Goal: Information Seeking & Learning: Check status

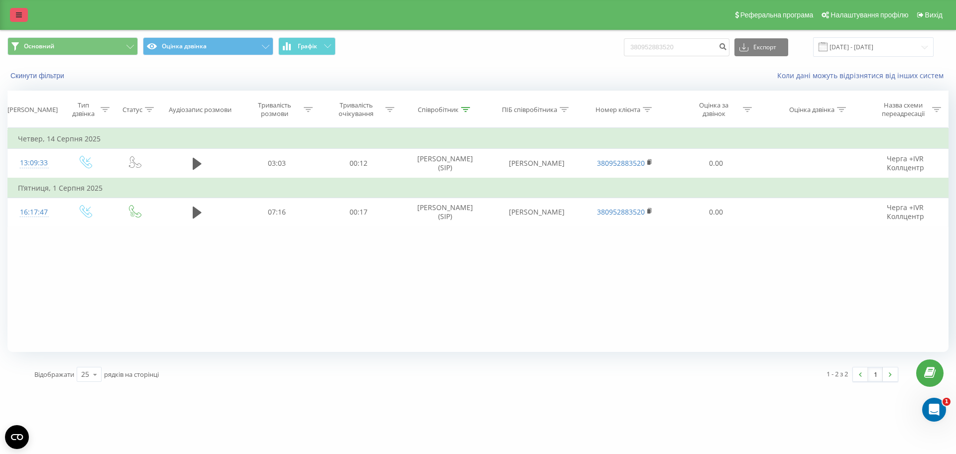
click at [18, 15] on icon at bounding box center [19, 14] width 6 height 7
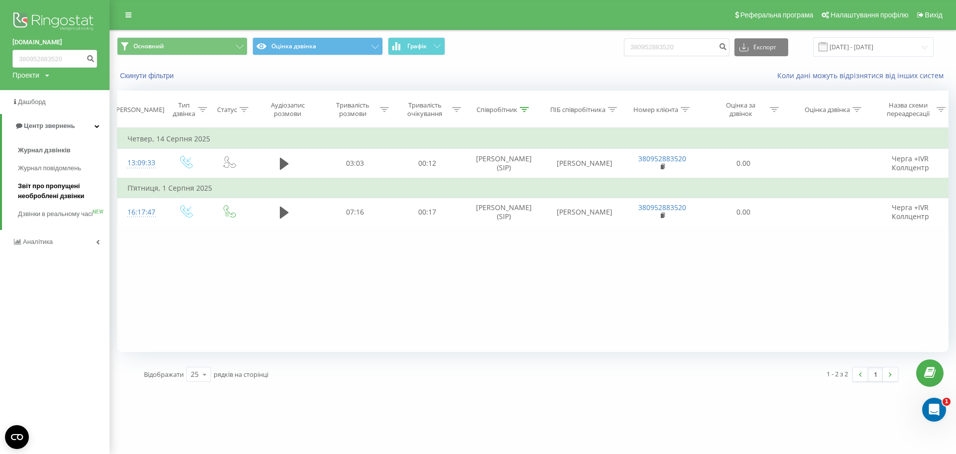
click at [50, 189] on span "Звіт про пропущені необроблені дзвінки" at bounding box center [61, 191] width 87 height 20
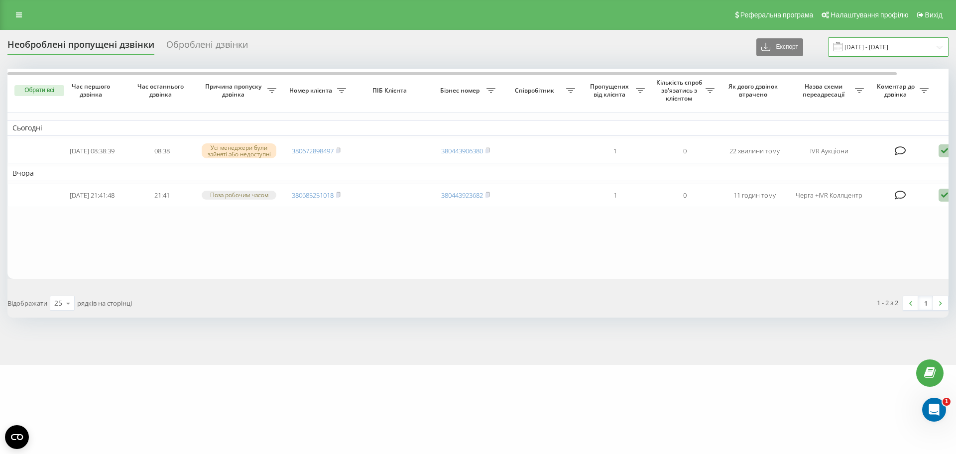
click at [867, 45] on input "[DATE] - [DATE]" at bounding box center [888, 46] width 120 height 19
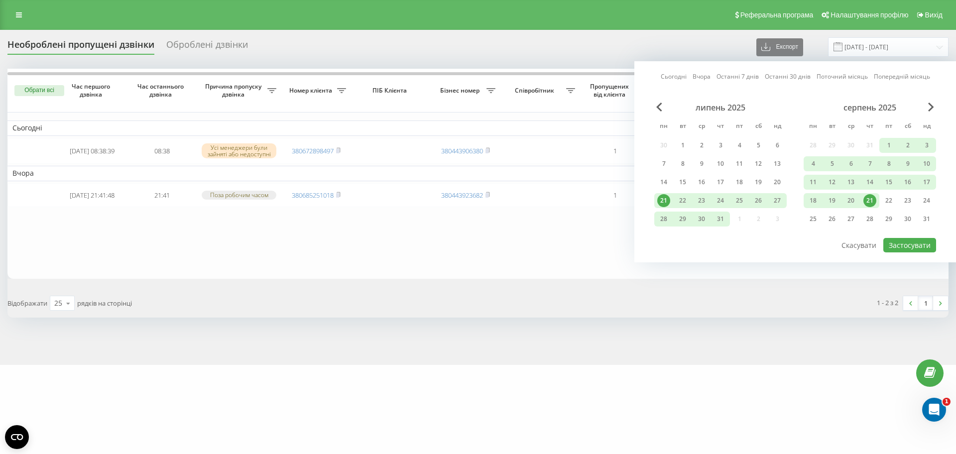
click at [866, 199] on div "21" at bounding box center [869, 200] width 13 height 13
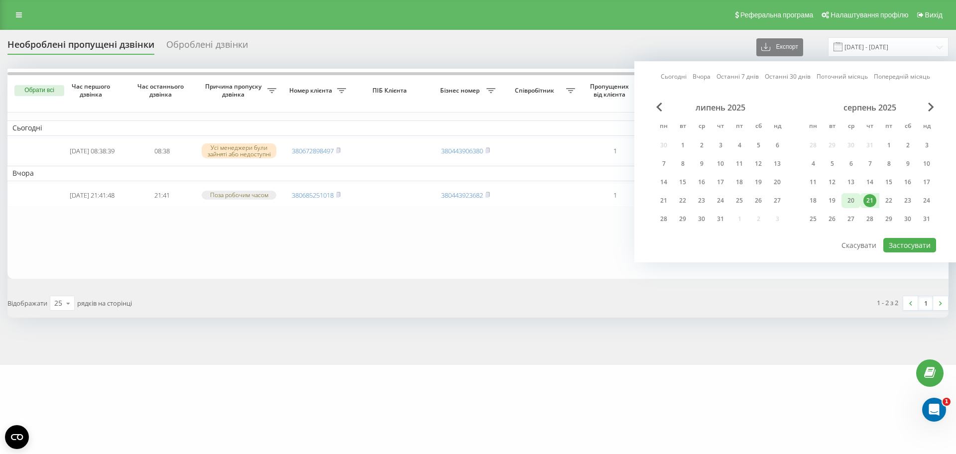
click at [849, 196] on div "20" at bounding box center [850, 200] width 13 height 13
click at [901, 249] on button "Застосувати" at bounding box center [909, 245] width 53 height 14
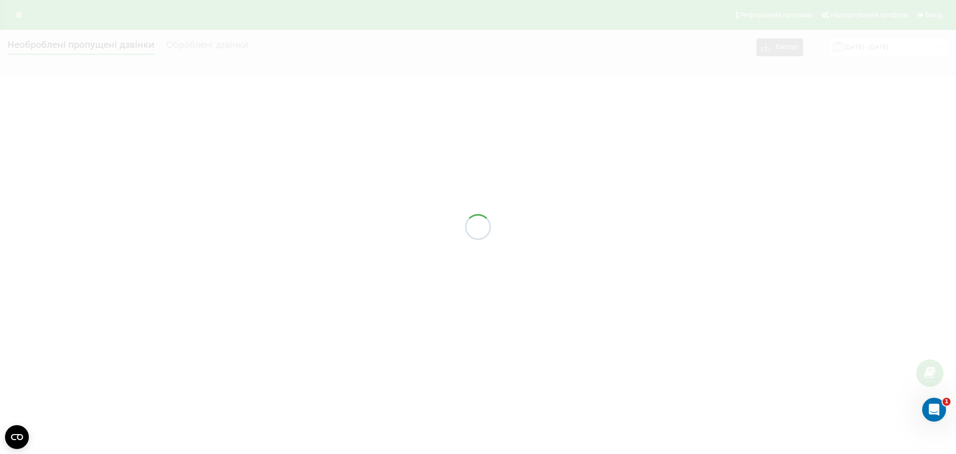
type input "[DATE] - [DATE]"
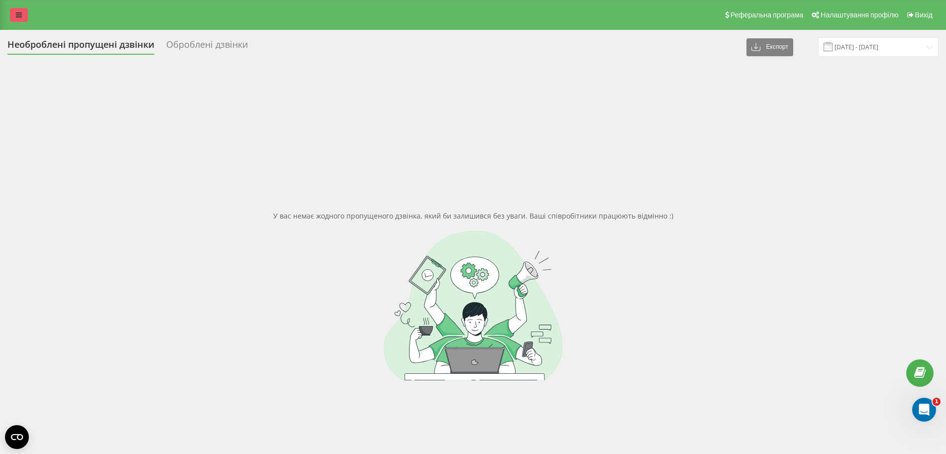
click at [21, 21] on link at bounding box center [19, 15] width 18 height 14
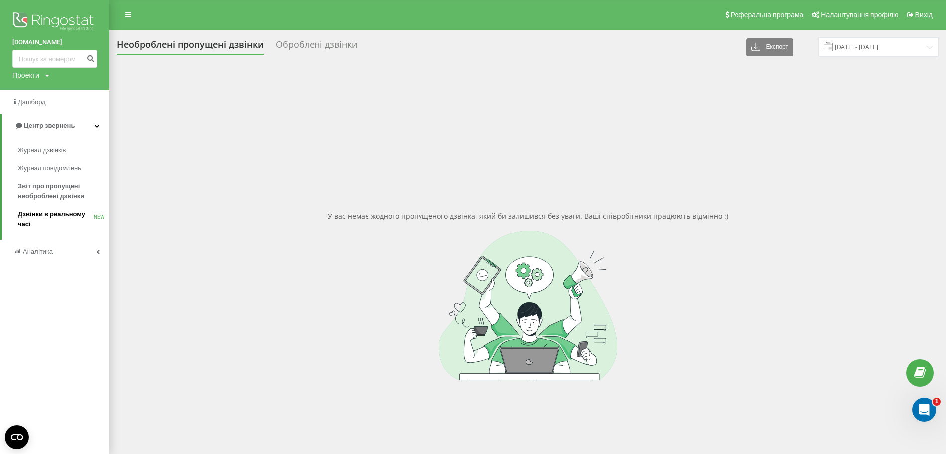
click at [43, 216] on span "Дзвінки в реальному часі" at bounding box center [56, 219] width 76 height 20
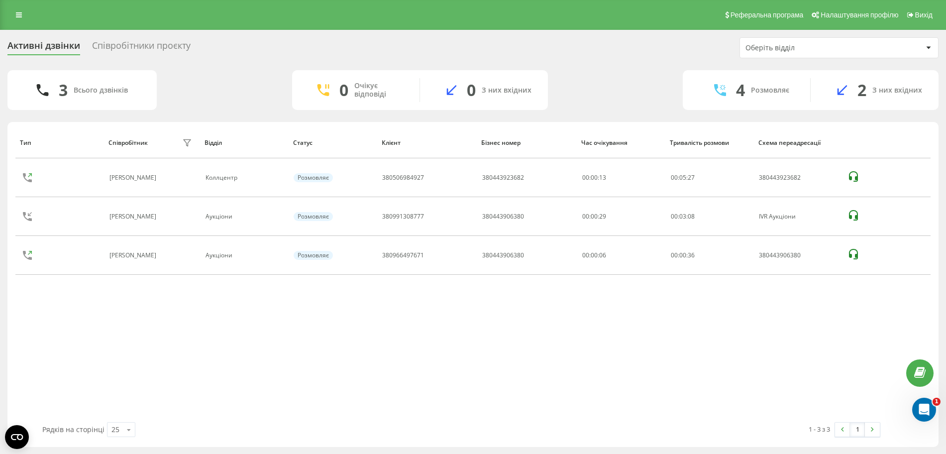
click at [147, 41] on div "Співробітники проєкту" at bounding box center [141, 47] width 99 height 15
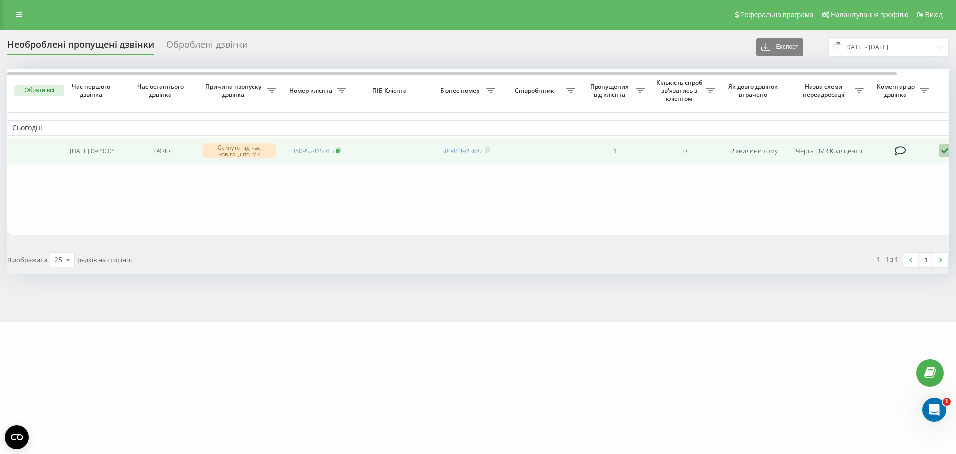
click at [339, 147] on span at bounding box center [338, 150] width 4 height 9
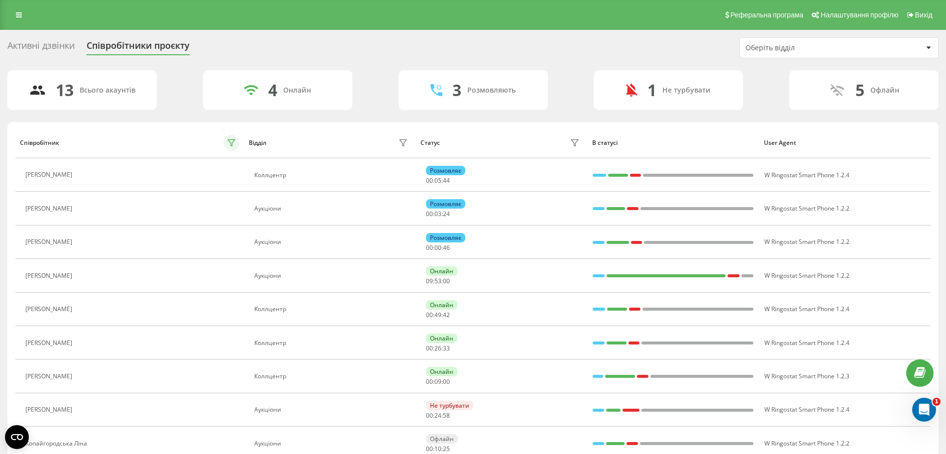
click at [232, 142] on icon at bounding box center [231, 143] width 8 height 8
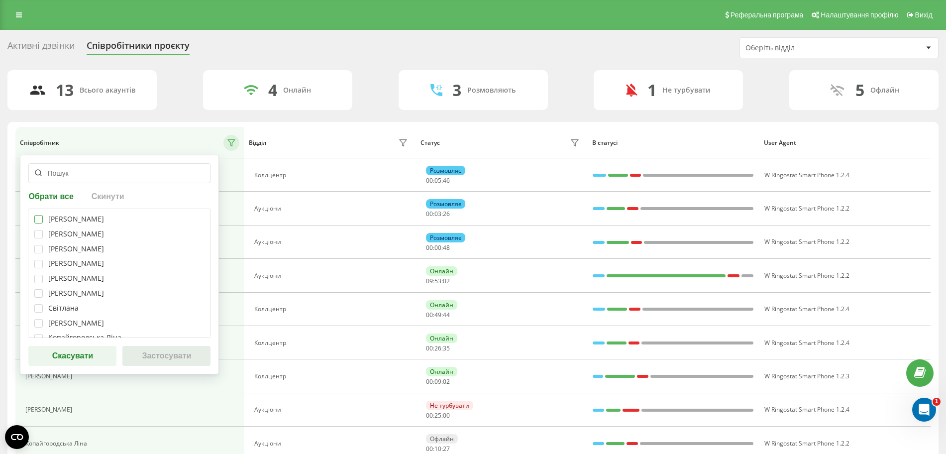
click at [37, 215] on label at bounding box center [38, 215] width 8 height 0
checkbox input "true"
click at [37, 230] on label at bounding box center [38, 230] width 8 height 0
checkbox input "true"
click at [37, 245] on label at bounding box center [38, 245] width 8 height 0
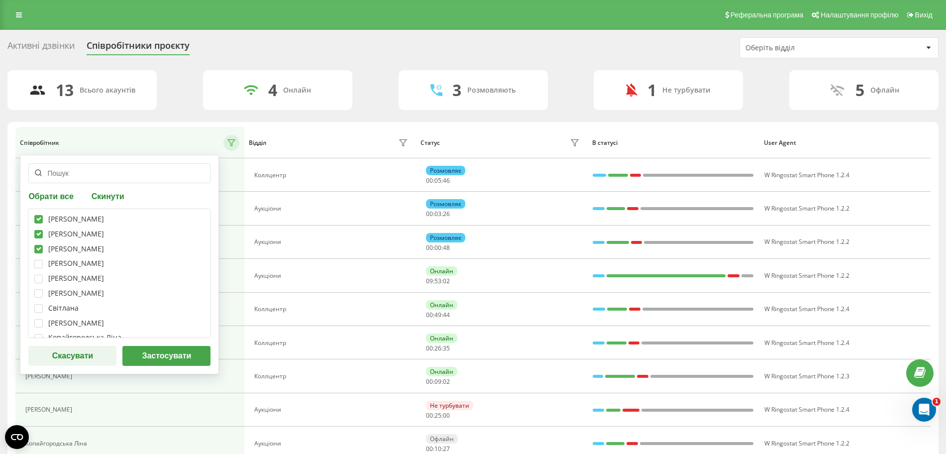
checkbox input "true"
click at [38, 260] on label at bounding box center [38, 260] width 8 height 0
checkbox input "true"
click at [39, 275] on label at bounding box center [38, 275] width 8 height 0
checkbox input "true"
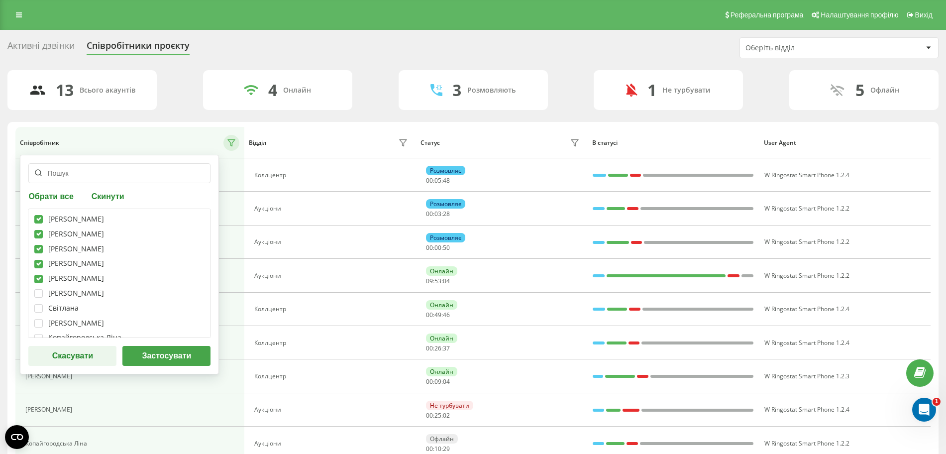
click at [151, 362] on button "Застосувати" at bounding box center [166, 356] width 88 height 20
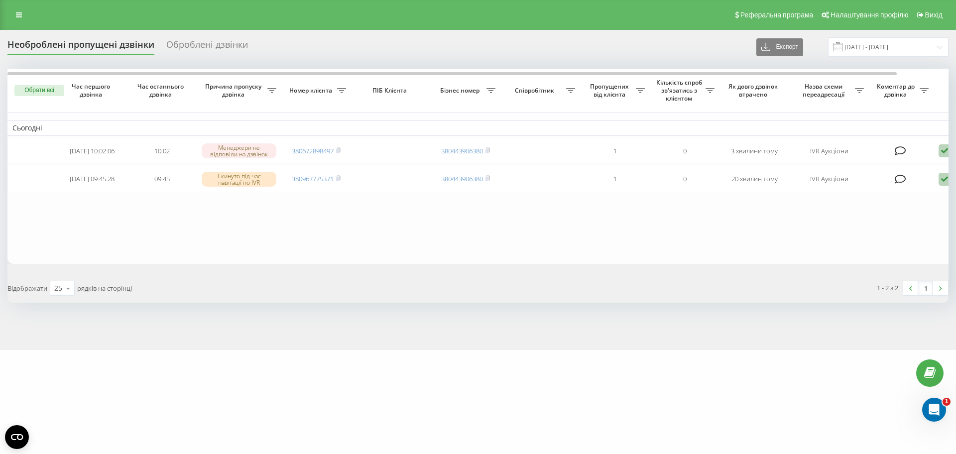
click at [216, 333] on div "Необроблені пропущені дзвінки Оброблені дзвінки Експорт .csv .xlsx 20.08.2025 -…" at bounding box center [478, 190] width 956 height 320
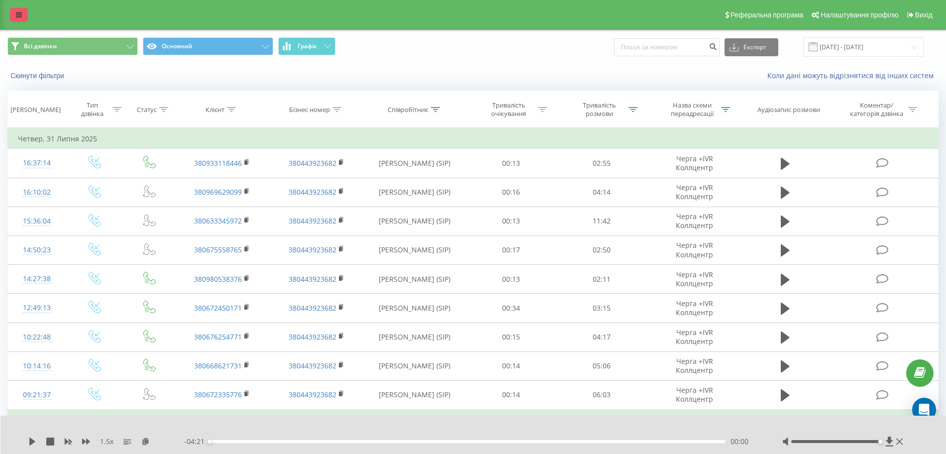
click at [14, 16] on link at bounding box center [19, 15] width 18 height 14
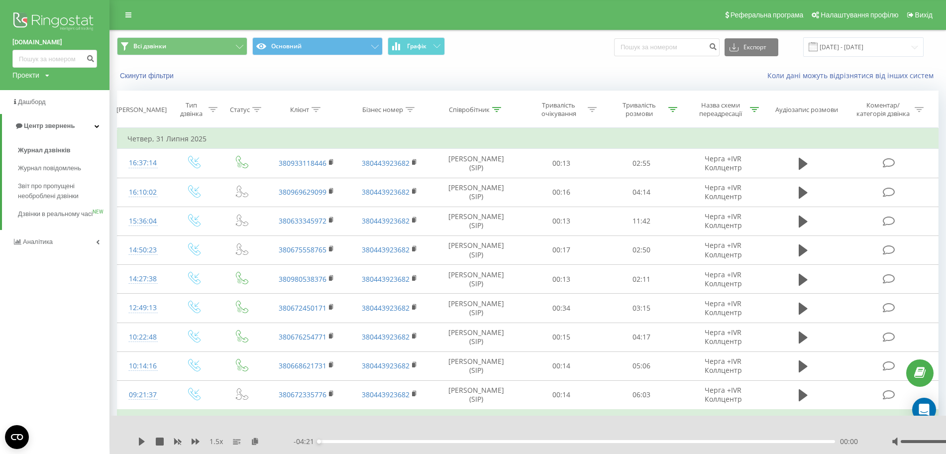
click at [18, 14] on img at bounding box center [54, 22] width 85 height 25
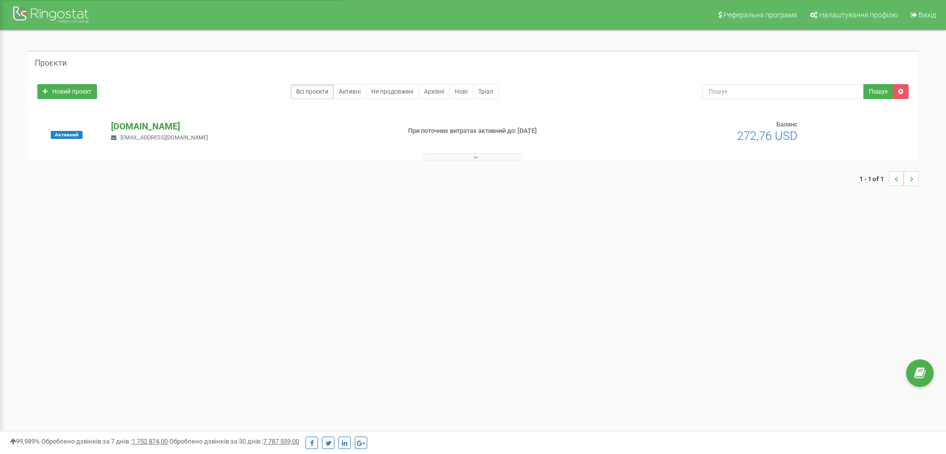
click at [141, 123] on p "[DOMAIN_NAME]" at bounding box center [251, 126] width 281 height 13
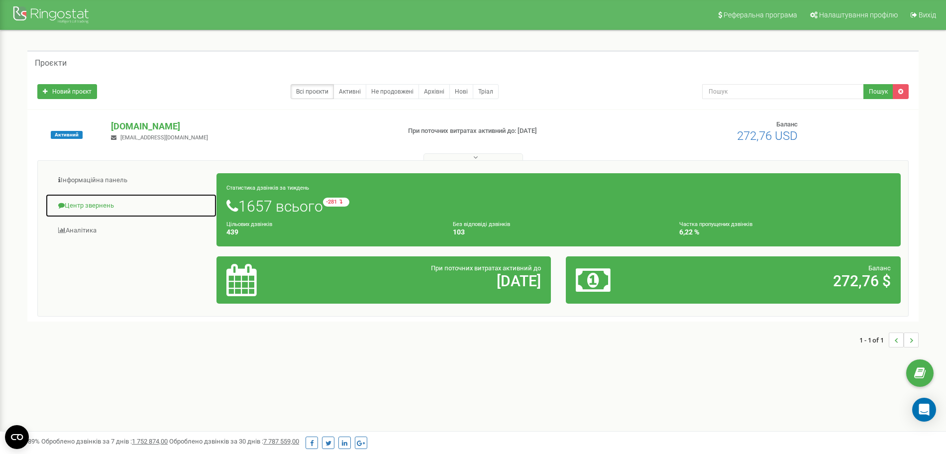
click at [87, 208] on link "Центр звернень" at bounding box center [131, 206] width 172 height 24
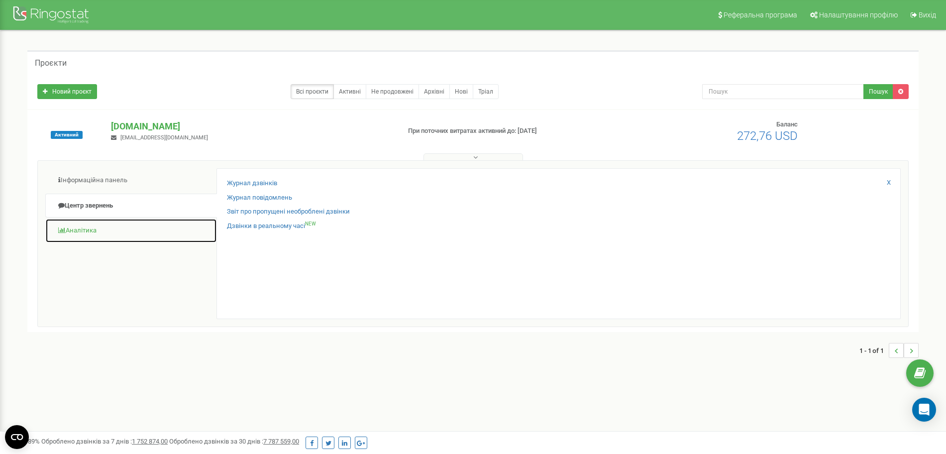
click at [70, 230] on link "Аналiтика" at bounding box center [131, 231] width 172 height 24
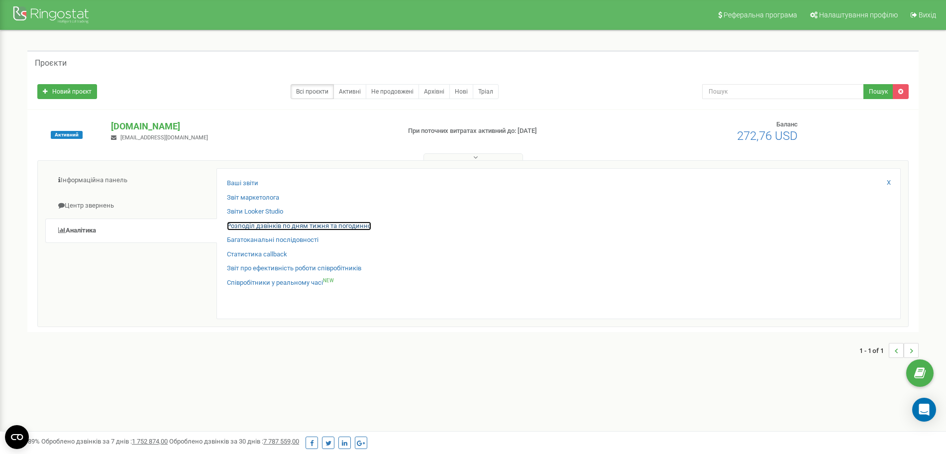
click at [270, 224] on link "Розподіл дзвінків по дням тижня та погодинно" at bounding box center [299, 226] width 144 height 9
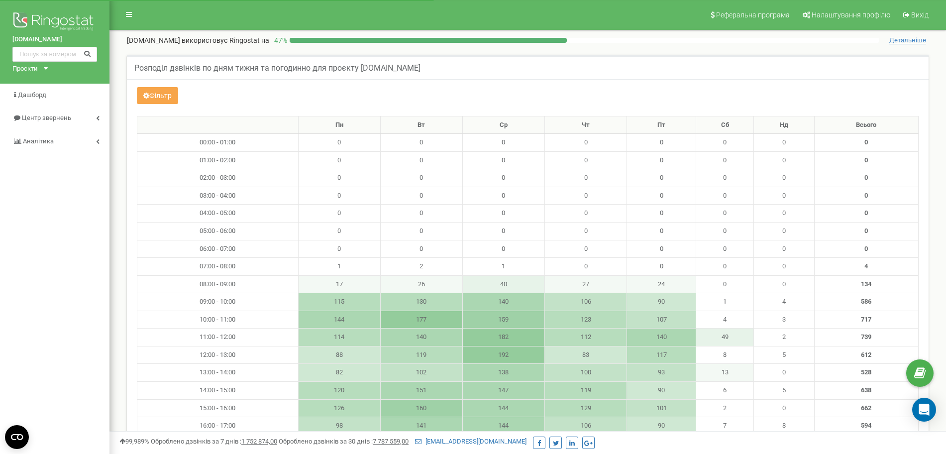
click at [167, 91] on button "Фільтр" at bounding box center [157, 95] width 41 height 17
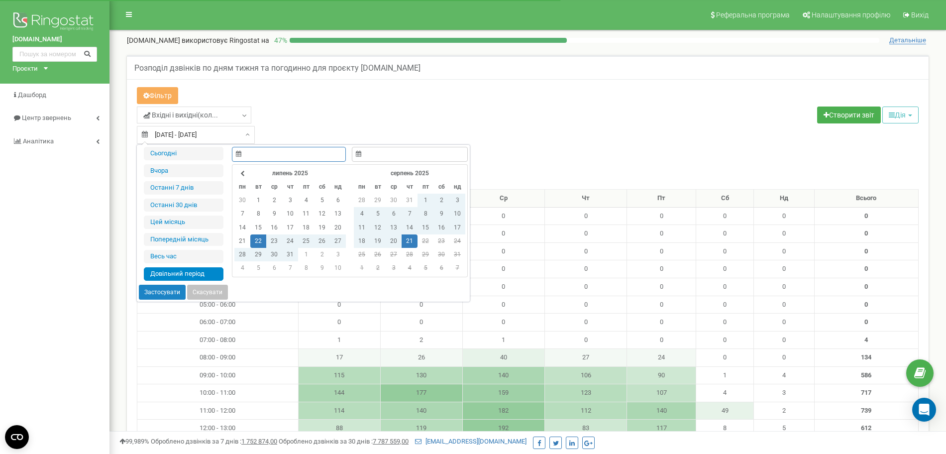
type input "[DATE]"
click at [203, 132] on input "[DATE] - [DATE]" at bounding box center [196, 135] width 118 height 18
type input "[DATE]"
click at [390, 239] on td "20" at bounding box center [394, 240] width 16 height 13
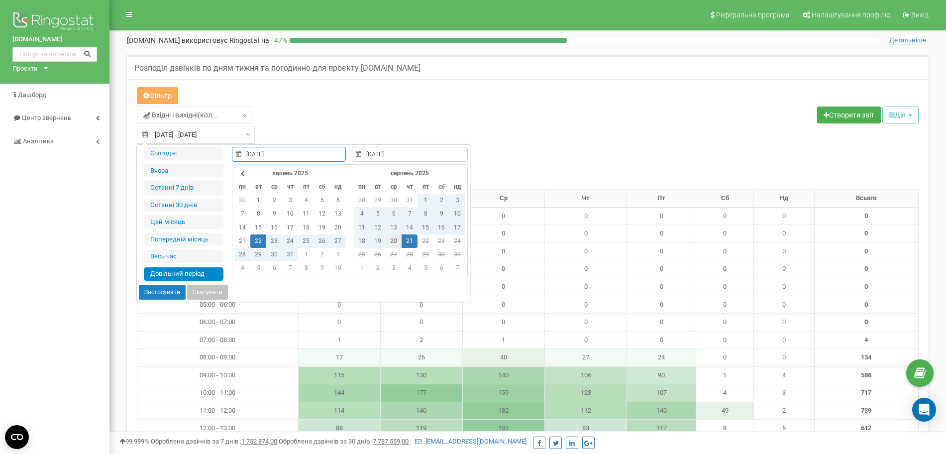
type input "20.08.2025"
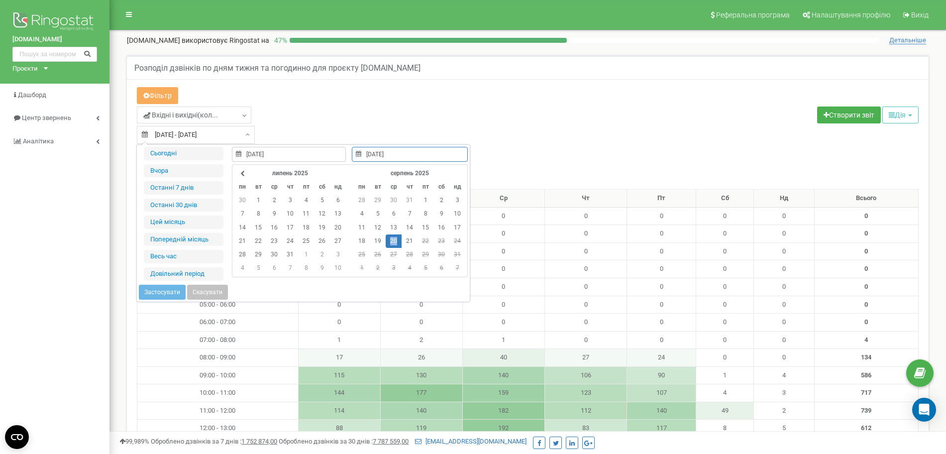
click at [389, 239] on td "20" at bounding box center [394, 240] width 16 height 13
type input "20.08.2025"
click at [148, 296] on button "Застосувати" at bounding box center [162, 292] width 47 height 15
type input "20.08.2025 - 20.08.2025"
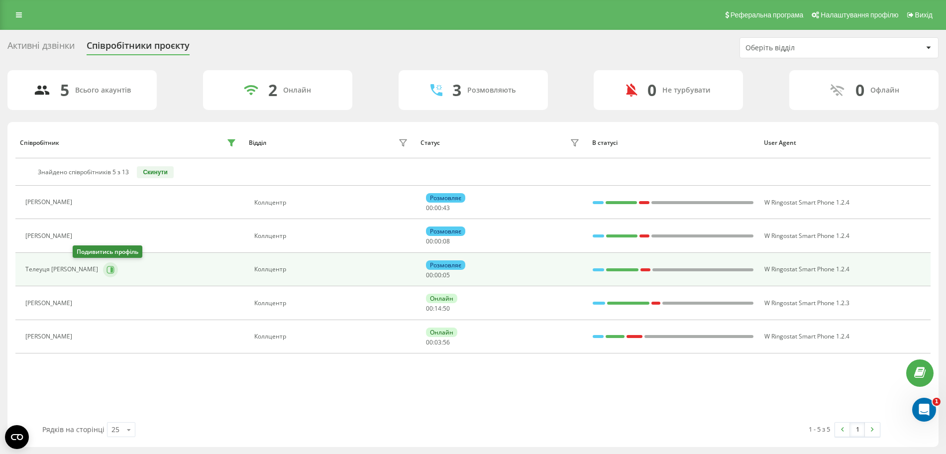
click at [107, 269] on icon at bounding box center [111, 270] width 8 height 8
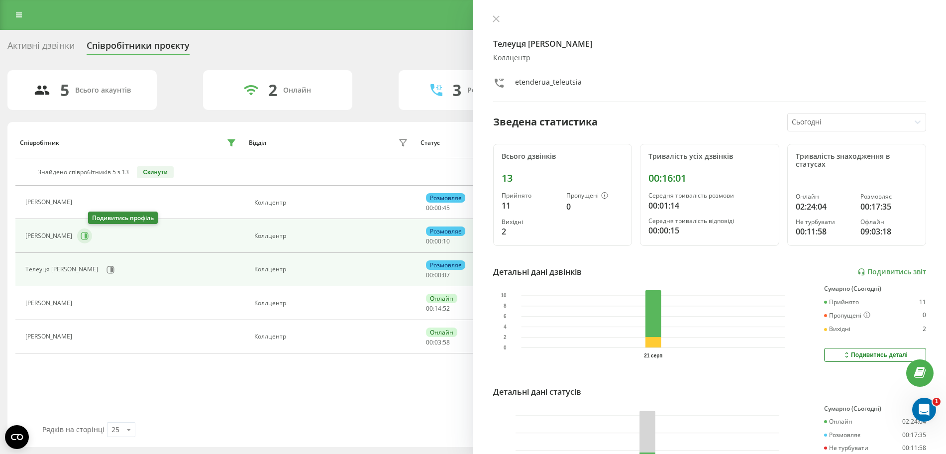
click at [87, 234] on icon at bounding box center [86, 235] width 2 height 5
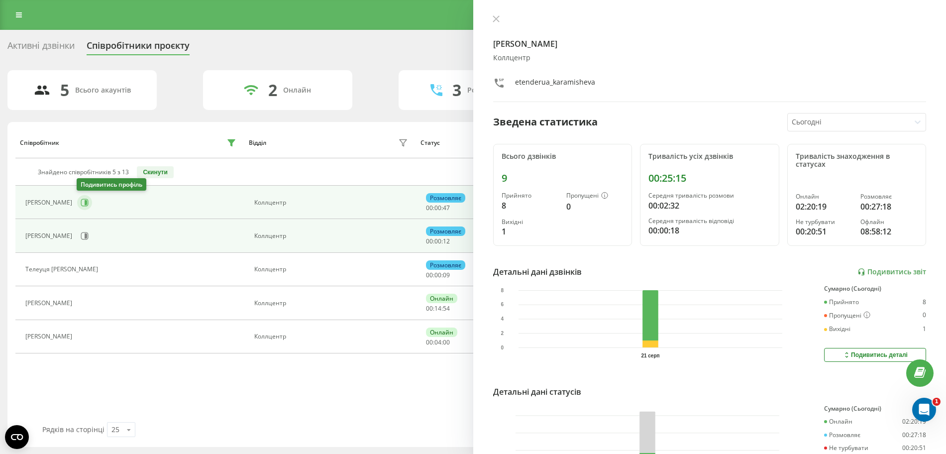
click at [82, 201] on icon at bounding box center [85, 203] width 8 height 8
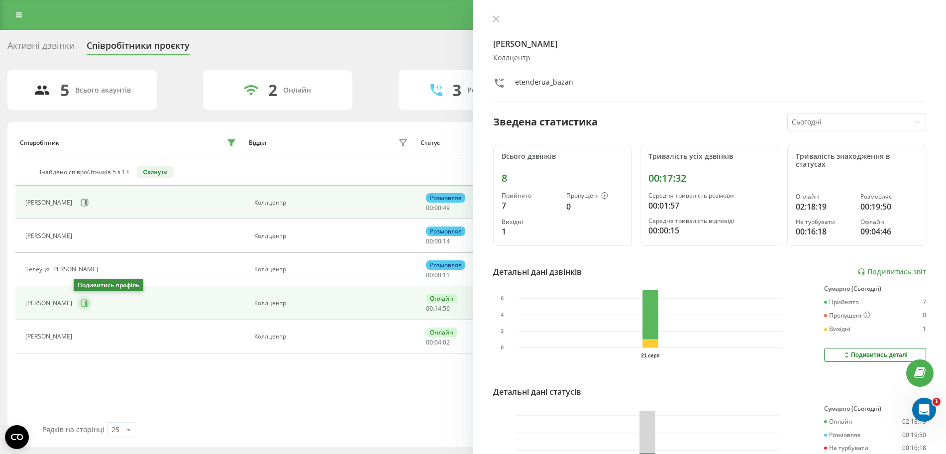
click at [81, 305] on icon at bounding box center [85, 303] width 8 height 8
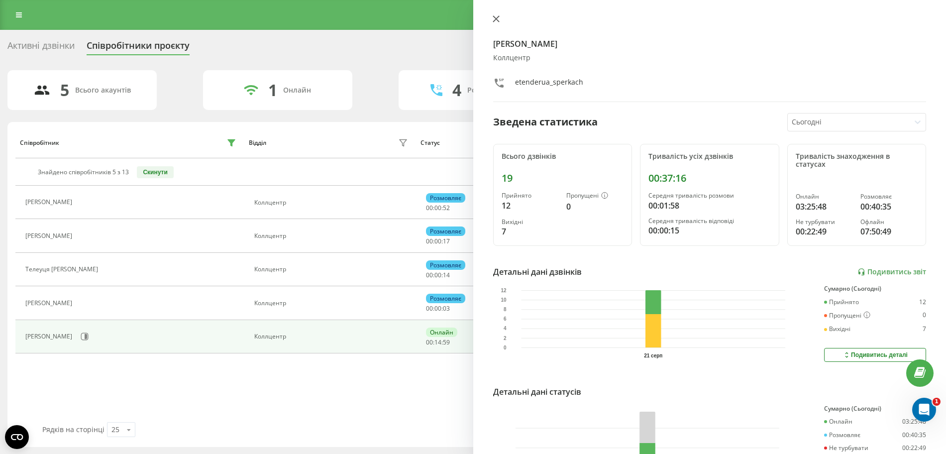
click at [496, 18] on icon at bounding box center [496, 19] width 6 height 6
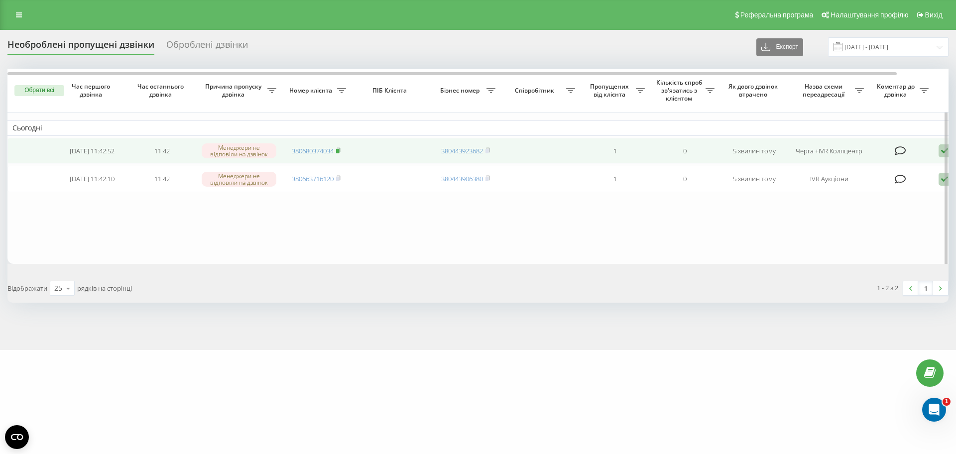
click at [340, 148] on icon at bounding box center [338, 150] width 4 height 6
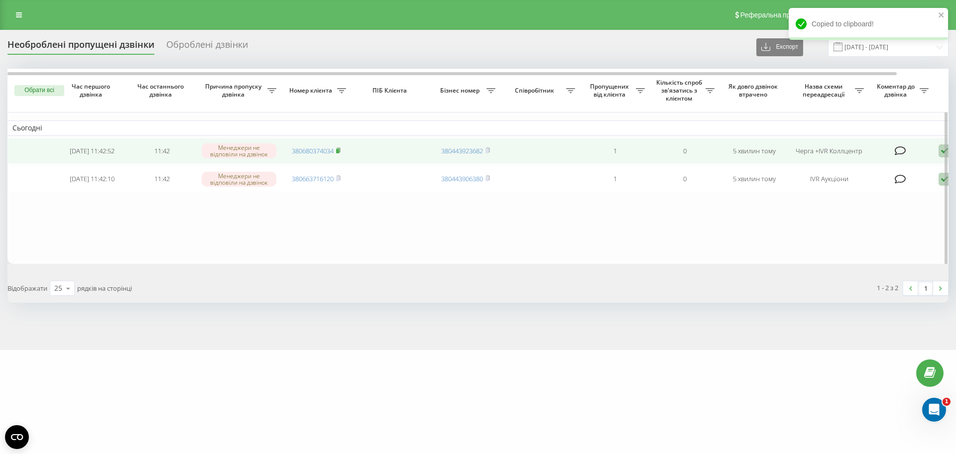
click at [340, 148] on icon at bounding box center [338, 150] width 4 height 6
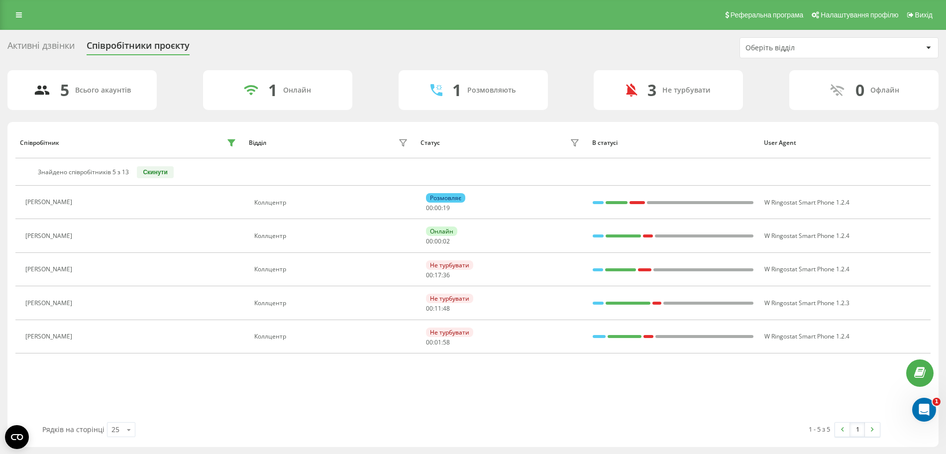
click at [332, 403] on div "Співробітник Відділ Статус В статусі User Agent Знайдено співробітників 5 з 13 …" at bounding box center [472, 274] width 915 height 295
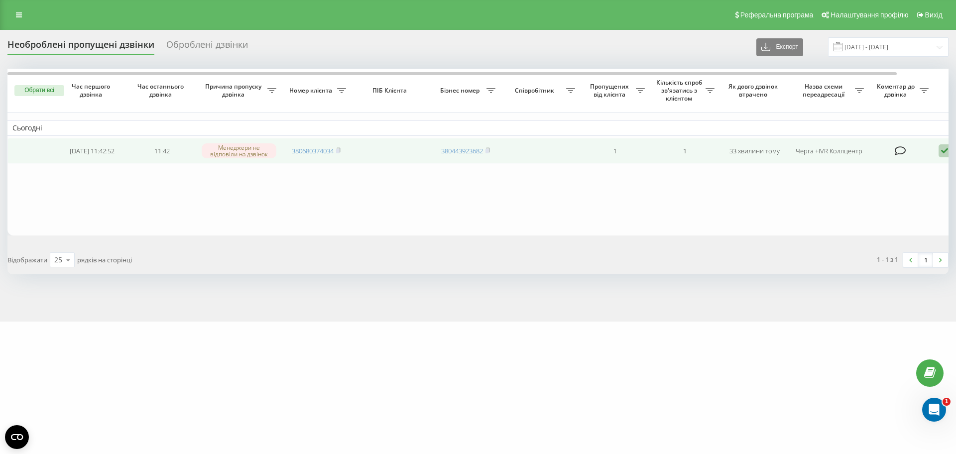
click at [342, 152] on td "380680374034" at bounding box center [316, 151] width 70 height 26
click at [340, 148] on icon at bounding box center [338, 149] width 3 height 4
click at [941, 149] on icon at bounding box center [944, 150] width 12 height 13
click at [866, 170] on span "Не вдалося зв'язатися" at bounding box center [855, 166] width 76 height 9
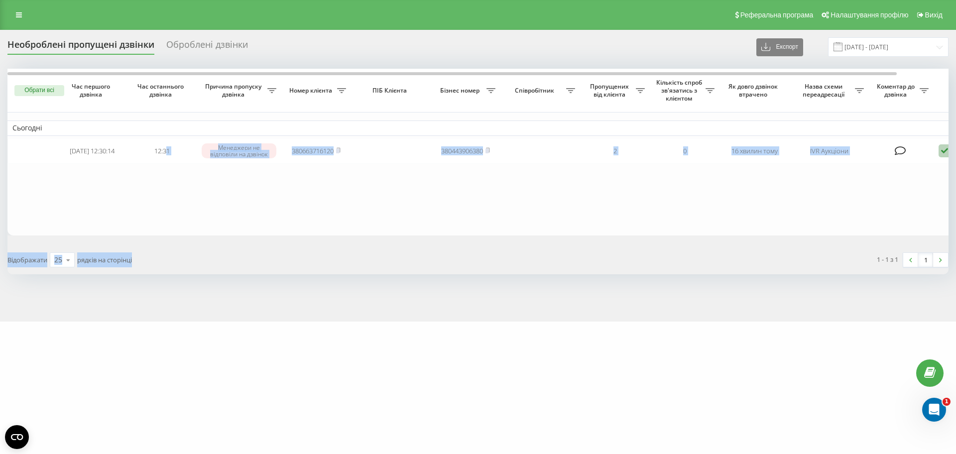
drag, startPoint x: 220, startPoint y: 303, endPoint x: 236, endPoint y: 323, distance: 25.8
click at [236, 322] on div "Необроблені пропущені дзвінки Оброблені дзвінки Експорт .csv .xlsx 20.08.2025 -…" at bounding box center [478, 176] width 956 height 292
click at [305, 399] on div "e-tender.ua Проекти e-tender.ua Дашборд Центр звернень Журнал дзвінків Журнал п…" at bounding box center [478, 227] width 956 height 454
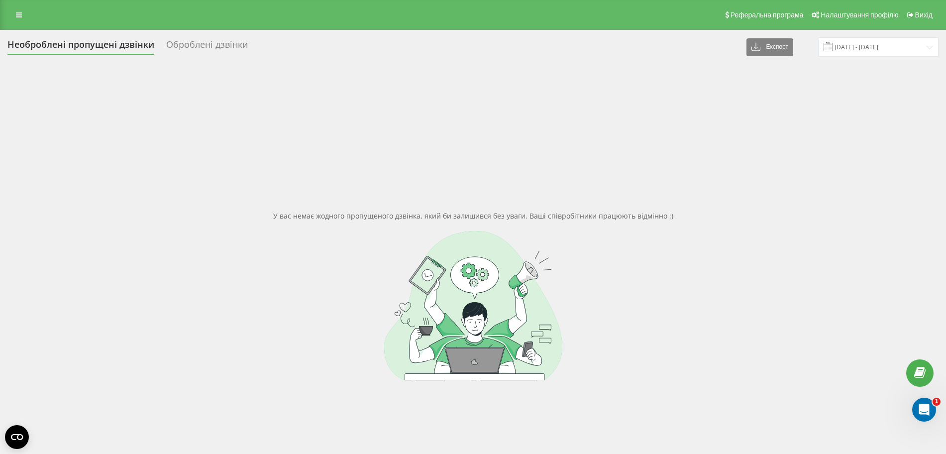
drag, startPoint x: 266, startPoint y: 322, endPoint x: 239, endPoint y: -53, distance: 375.8
drag, startPoint x: 239, startPoint y: -53, endPoint x: 172, endPoint y: 130, distance: 194.5
click at [163, 146] on div "У вас немає жодного пропущеного дзвінка, який би залишився без уваги. Ваші спів…" at bounding box center [472, 296] width 931 height 454
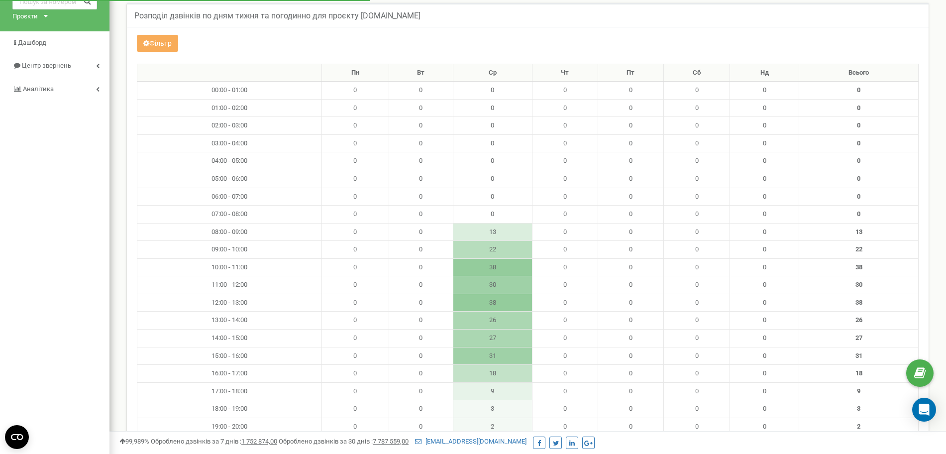
scroll to position [51, 0]
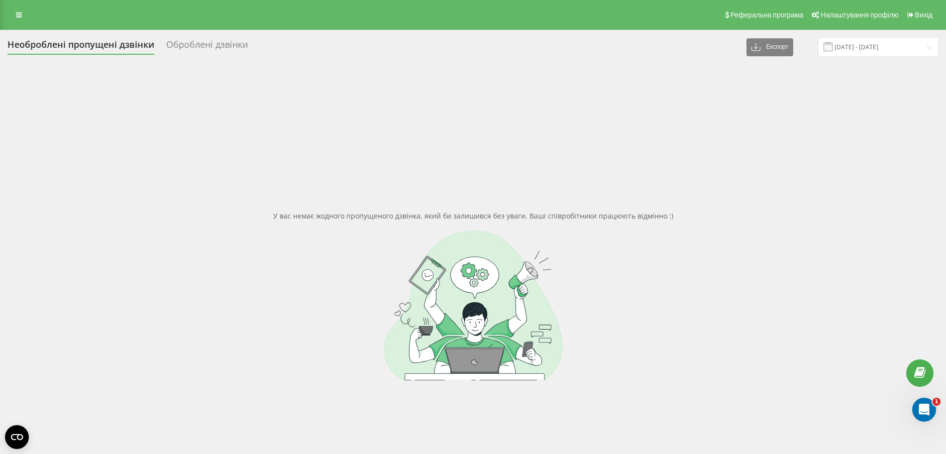
click at [216, 35] on div "Необроблені пропущені дзвінки Оброблені дзвінки Експорт .csv .xlsx [DATE] - [DA…" at bounding box center [473, 280] width 946 height 500
click at [215, 45] on div "Оброблені дзвінки" at bounding box center [207, 46] width 82 height 15
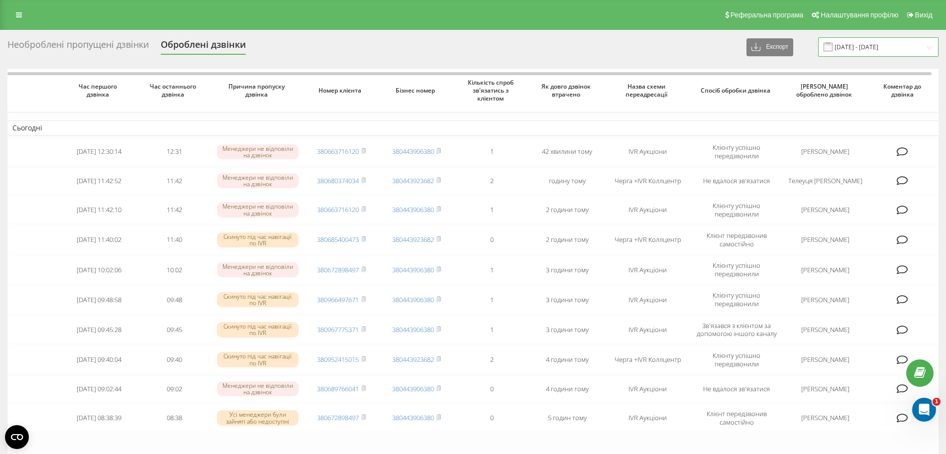
click at [878, 49] on input "[DATE] - [DATE]" at bounding box center [878, 46] width 120 height 19
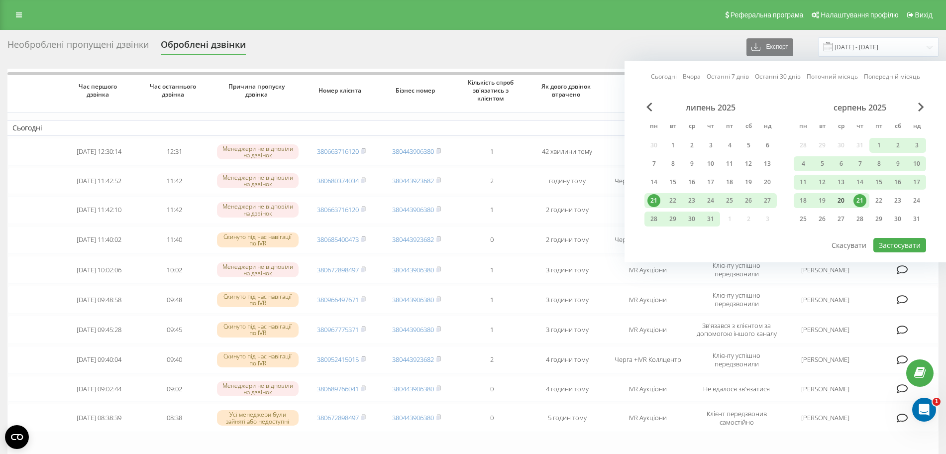
click at [846, 199] on div "20" at bounding box center [841, 200] width 13 height 13
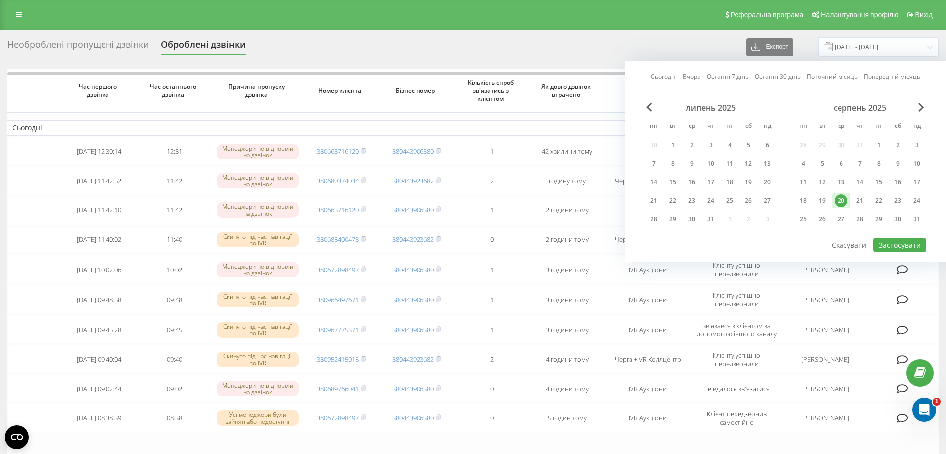
click at [846, 199] on div "20" at bounding box center [841, 200] width 13 height 13
click at [914, 246] on button "Застосувати" at bounding box center [900, 245] width 53 height 14
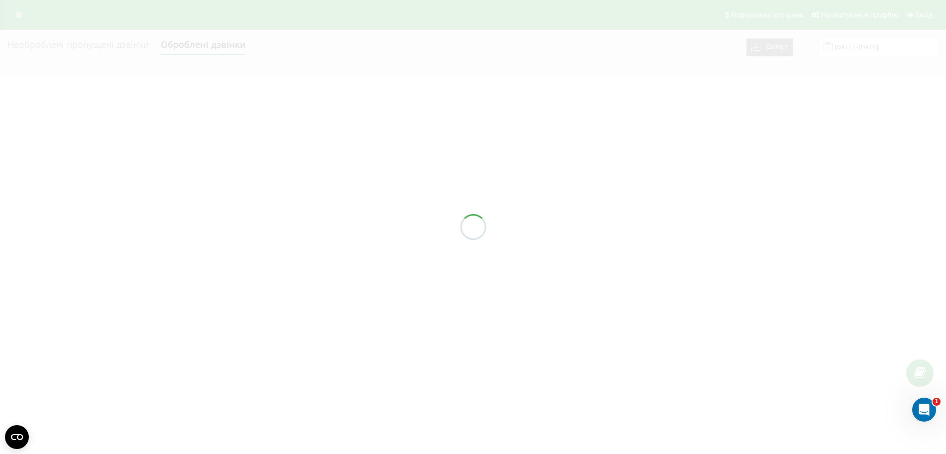
type input "20.08.2025 - 20.08.2025"
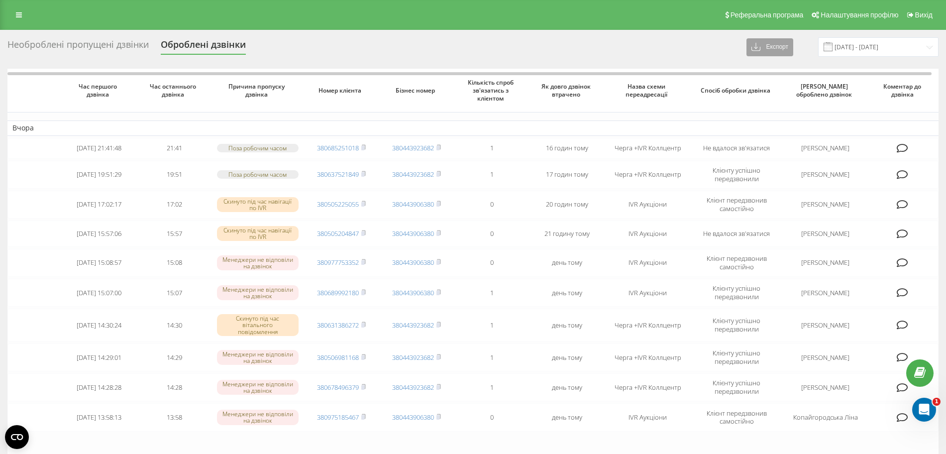
click at [762, 42] on icon at bounding box center [757, 47] width 10 height 10
click at [770, 81] on span ".xlsx" at bounding box center [762, 83] width 14 height 9
click at [102, 46] on div "Необроблені пропущені дзвінки" at bounding box center [77, 46] width 141 height 15
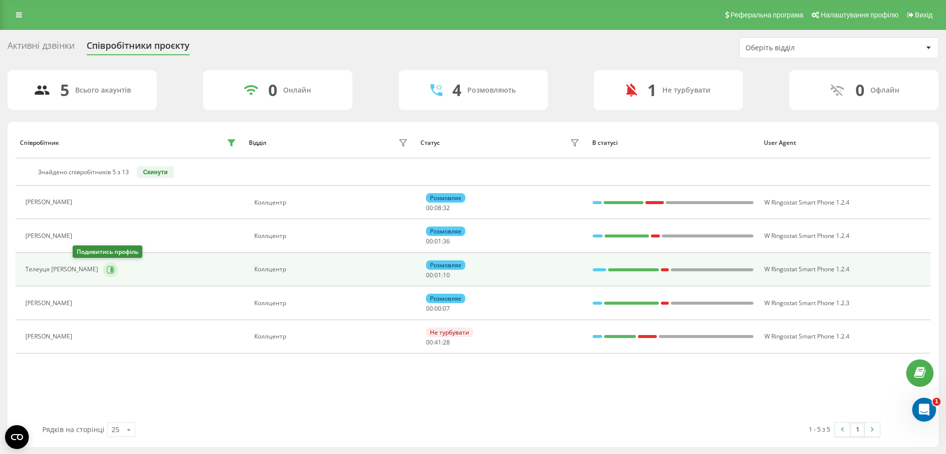
click at [107, 266] on icon at bounding box center [111, 270] width 8 height 8
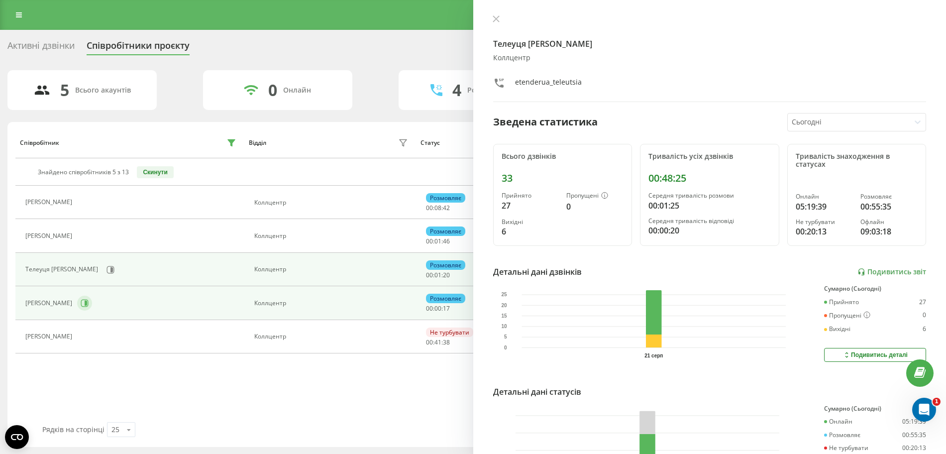
click at [85, 303] on icon at bounding box center [84, 302] width 7 height 7
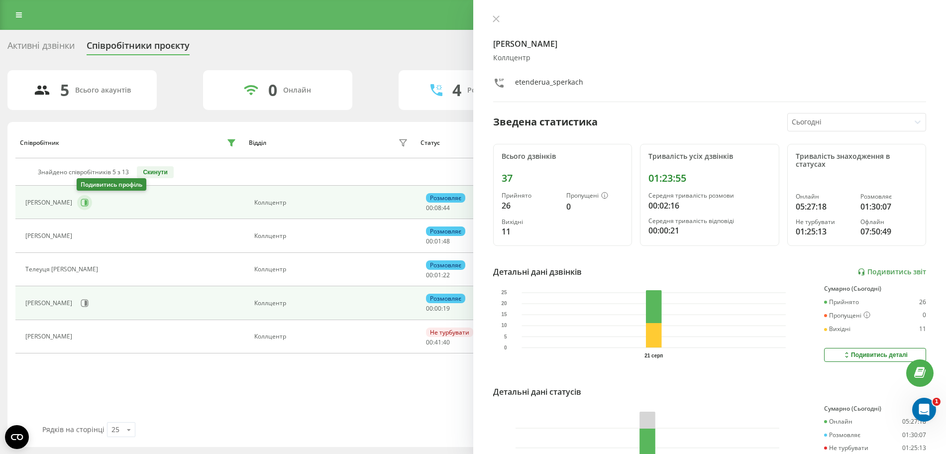
click at [82, 206] on icon at bounding box center [85, 203] width 8 height 8
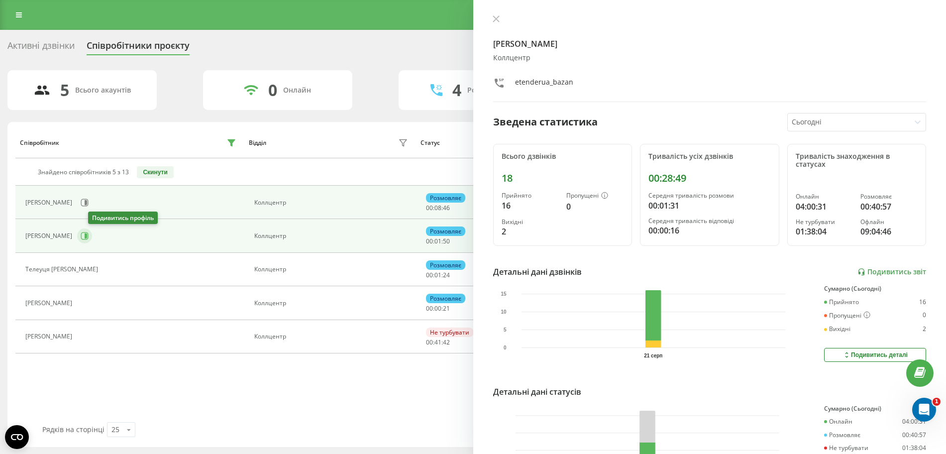
click at [89, 236] on icon at bounding box center [85, 236] width 8 height 8
click at [79, 203] on button at bounding box center [84, 202] width 15 height 15
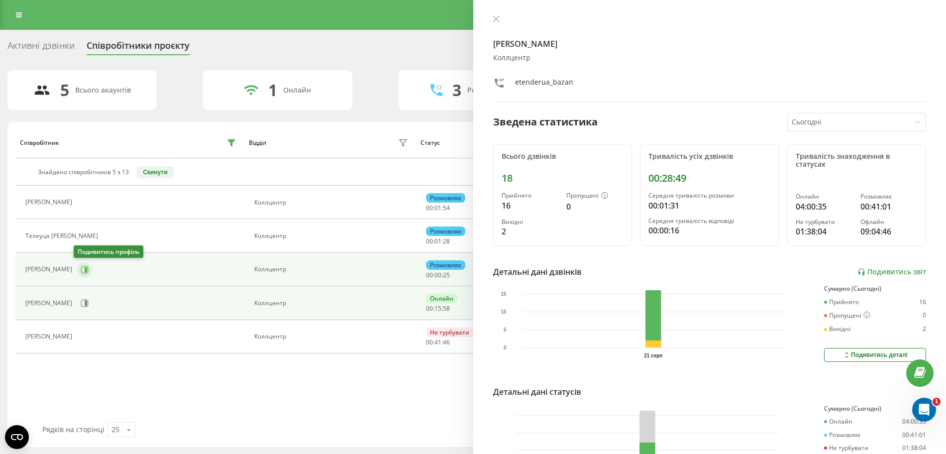
click at [77, 266] on button at bounding box center [84, 269] width 15 height 15
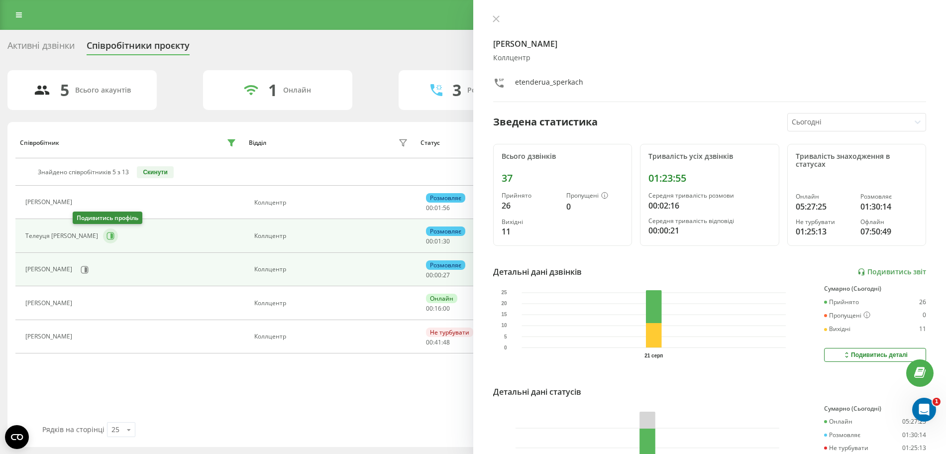
click at [103, 231] on button at bounding box center [110, 235] width 15 height 15
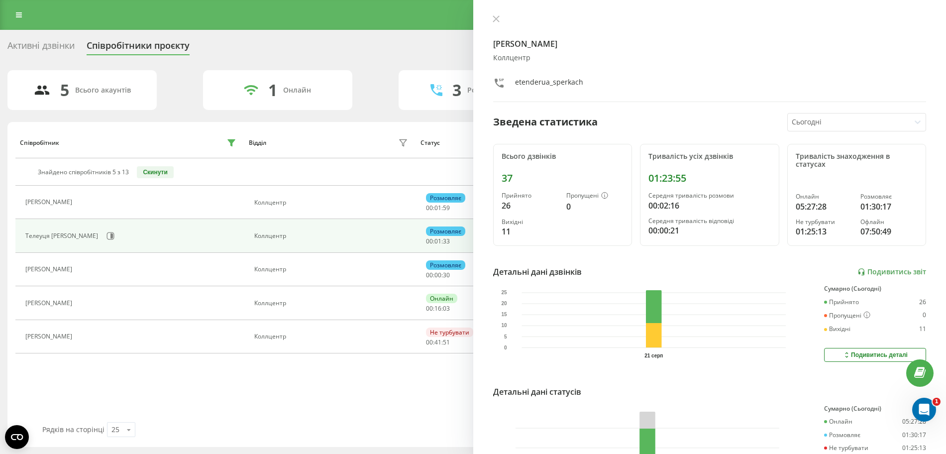
click at [503, 22] on div at bounding box center [710, 20] width 434 height 10
click at [496, 18] on icon at bounding box center [496, 19] width 6 height 6
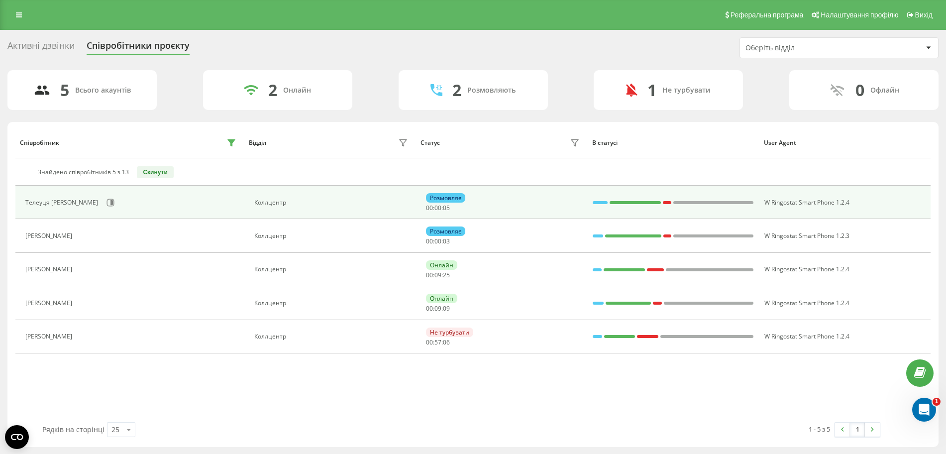
click at [92, 204] on div "Телеуця Марія" at bounding box center [132, 202] width 214 height 17
click at [107, 206] on icon at bounding box center [110, 202] width 7 height 7
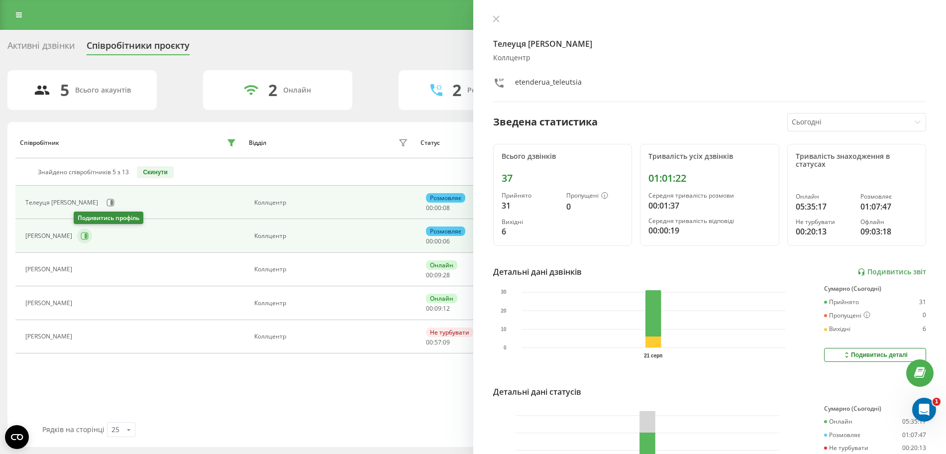
click at [82, 242] on button at bounding box center [84, 235] width 15 height 15
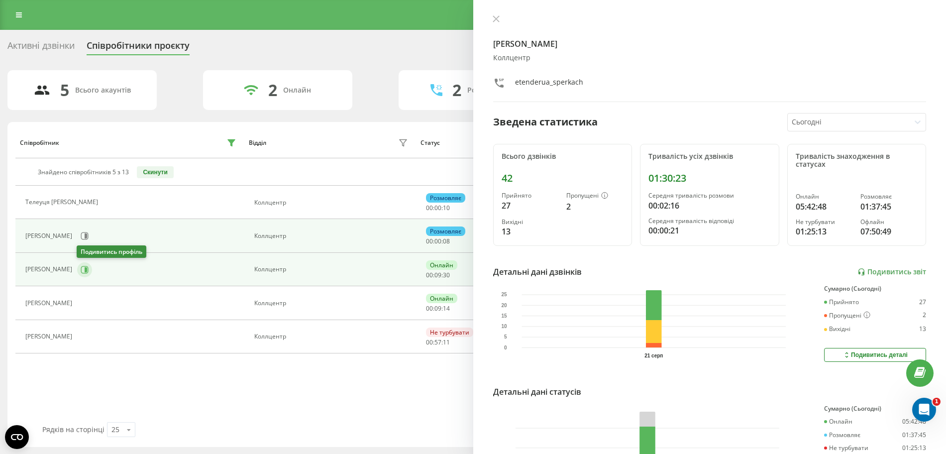
click at [81, 268] on icon at bounding box center [85, 270] width 8 height 8
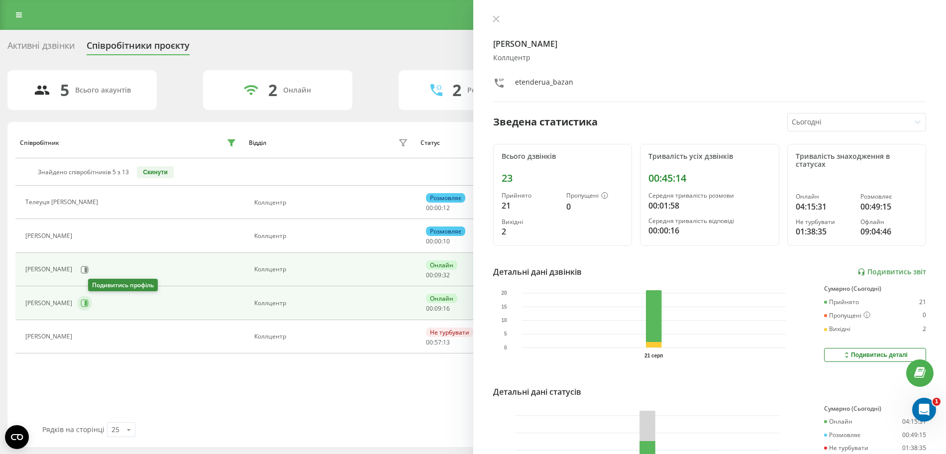
click at [89, 305] on icon at bounding box center [85, 303] width 8 height 8
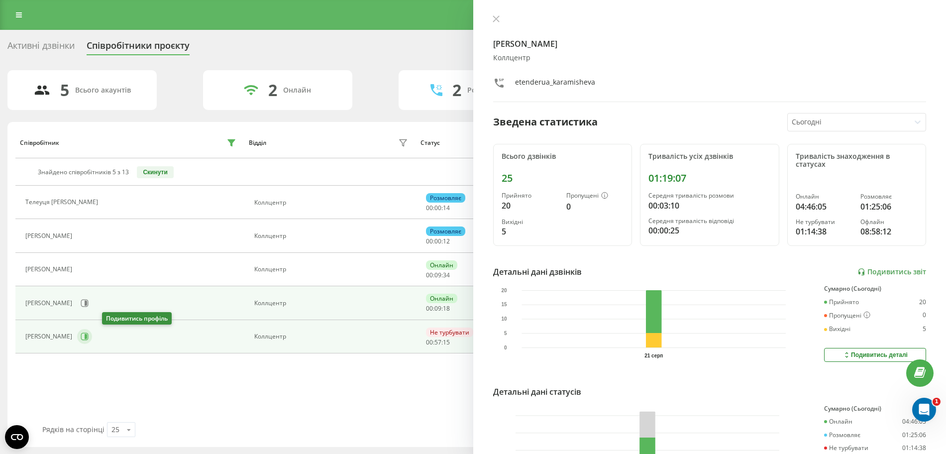
click at [92, 332] on button at bounding box center [84, 336] width 15 height 15
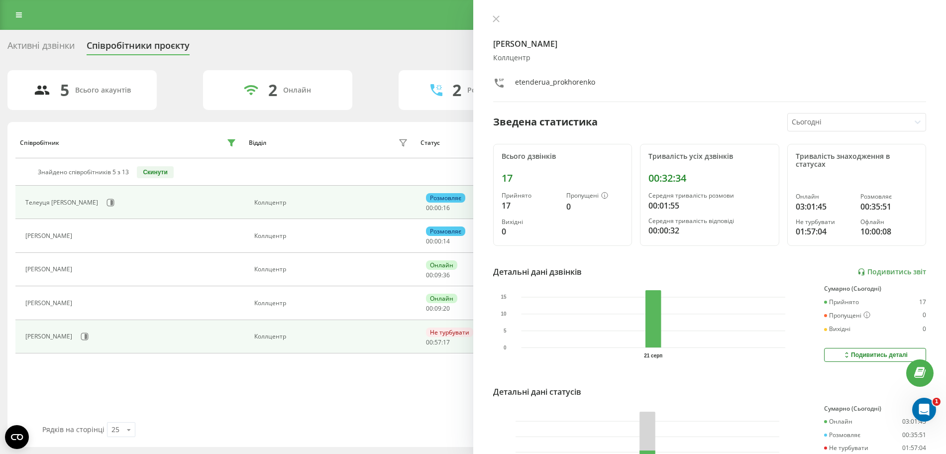
click at [78, 194] on div "Телеуця Марія" at bounding box center [132, 202] width 214 height 17
click at [107, 201] on icon at bounding box center [111, 203] width 8 height 8
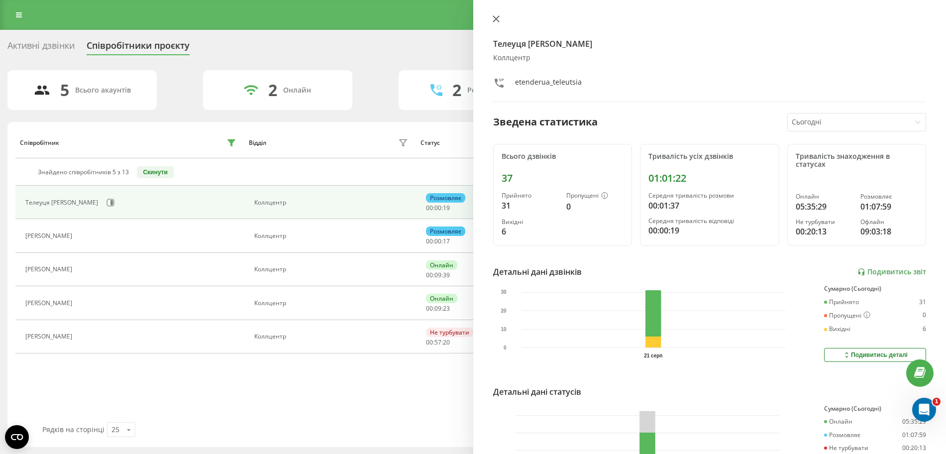
click at [496, 22] on icon at bounding box center [496, 18] width 7 height 7
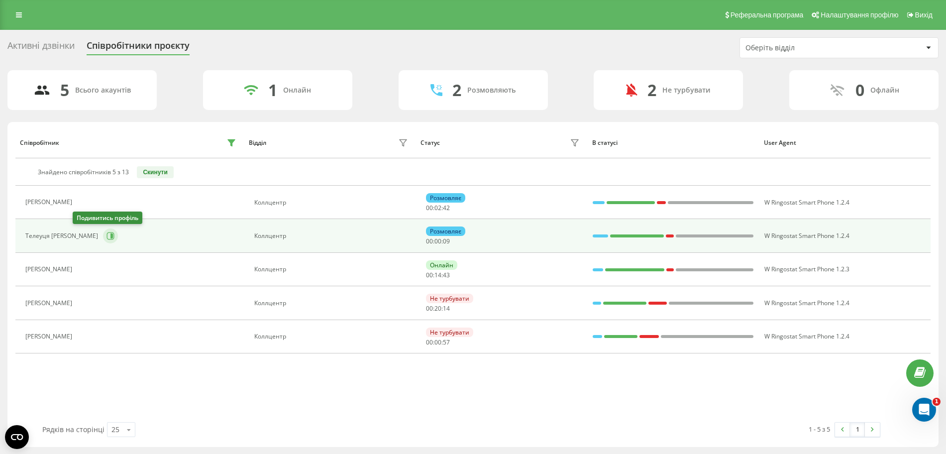
click at [103, 231] on button at bounding box center [110, 235] width 15 height 15
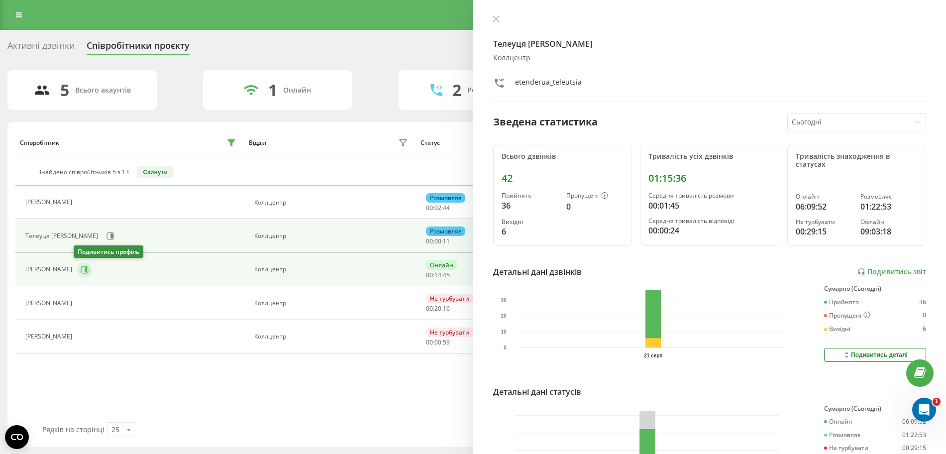
click at [77, 269] on button at bounding box center [84, 269] width 15 height 15
click at [103, 230] on button at bounding box center [110, 235] width 15 height 15
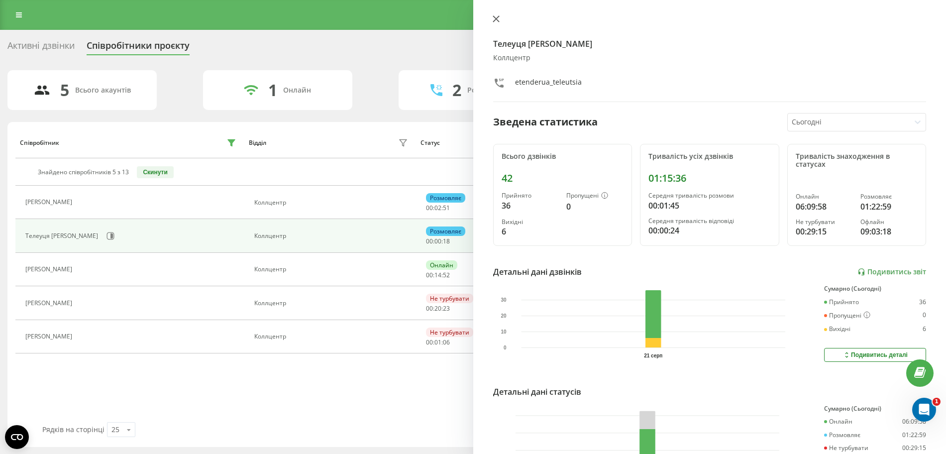
click at [494, 19] on icon at bounding box center [496, 18] width 7 height 7
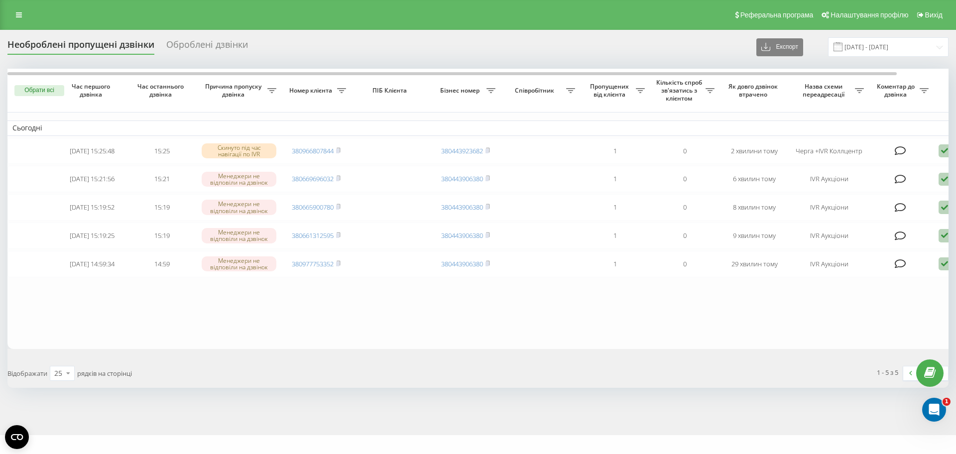
click at [327, 369] on div "Відображати 25 10 25 50 100 рядків на сторінці" at bounding box center [238, 373] width 477 height 29
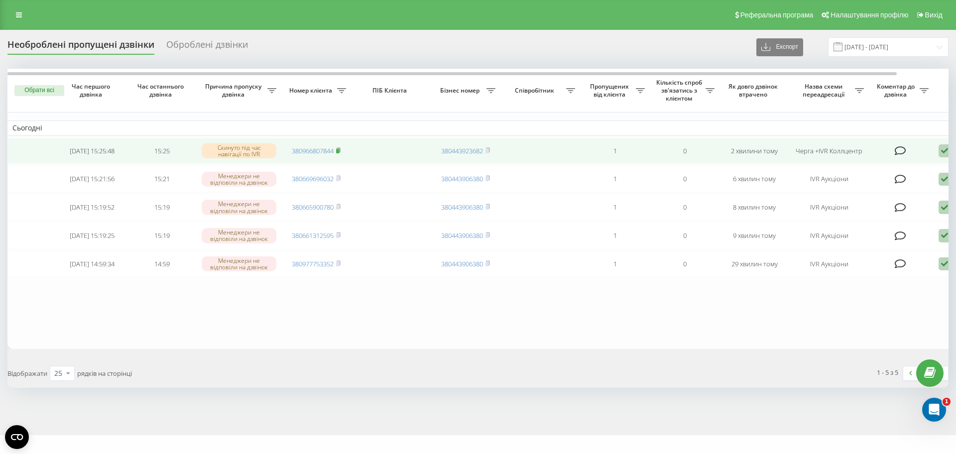
click at [340, 152] on icon at bounding box center [338, 150] width 4 height 6
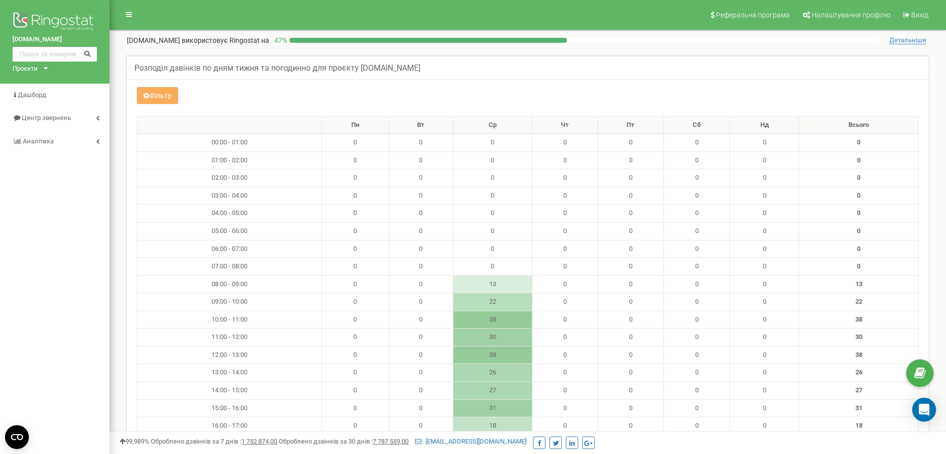
scroll to position [51, 0]
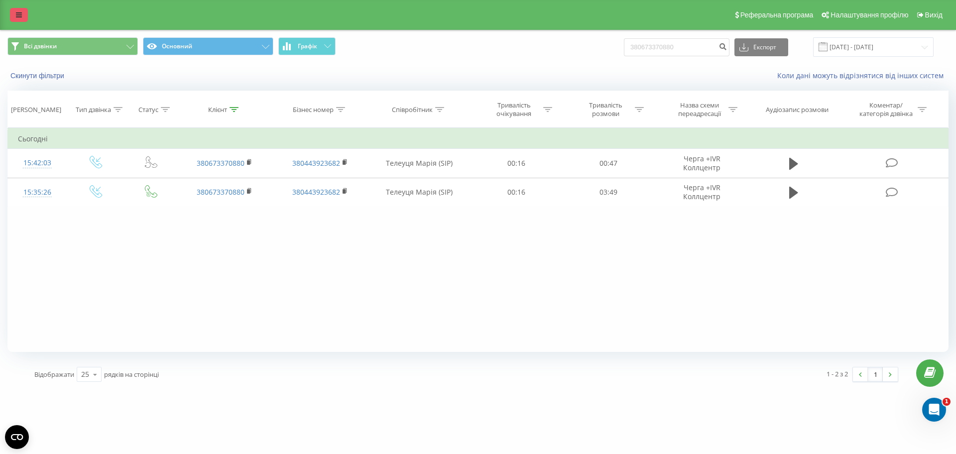
click at [12, 10] on link at bounding box center [19, 15] width 18 height 14
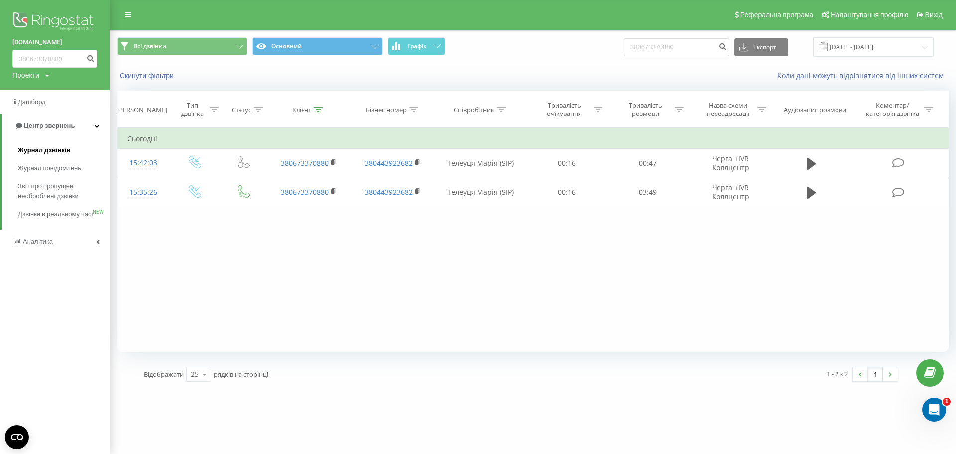
click at [54, 148] on span "Журнал дзвінків" at bounding box center [44, 150] width 53 height 10
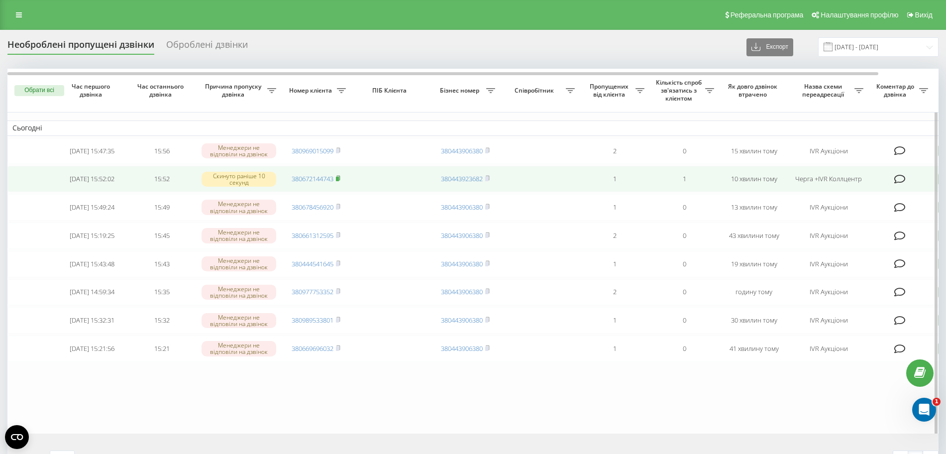
click at [340, 180] on icon at bounding box center [338, 178] width 3 height 4
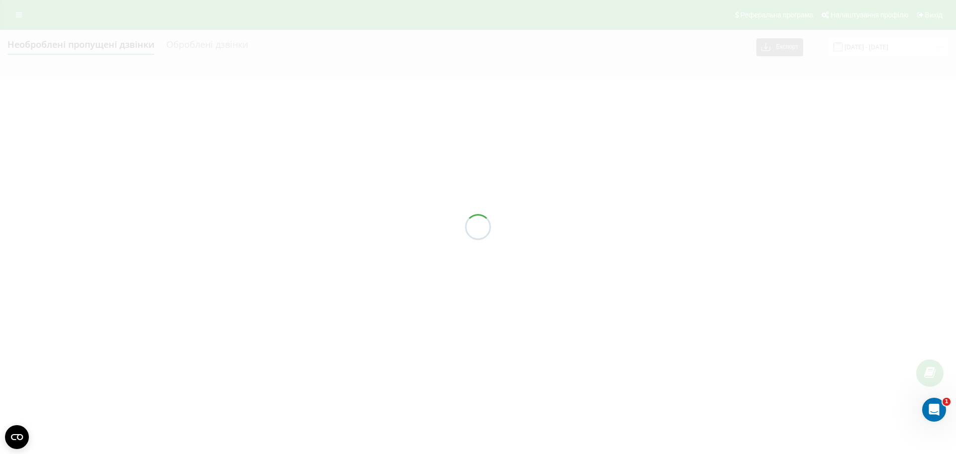
click at [297, 57] on div "Необроблені пропущені дзвінки Оброблені дзвінки Експорт .csv .xlsx 21.07.2025 -…" at bounding box center [477, 46] width 941 height 19
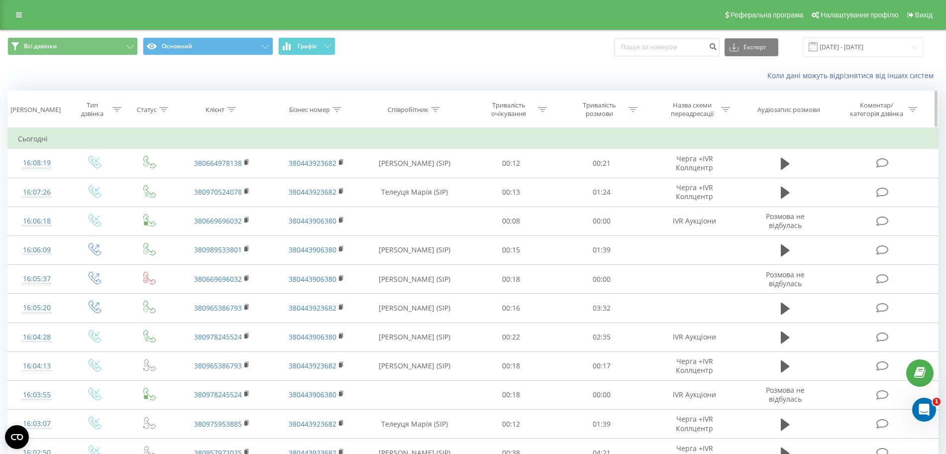
click at [431, 111] on icon at bounding box center [435, 109] width 9 height 5
click at [412, 189] on input "text" at bounding box center [415, 180] width 88 height 17
click at [433, 197] on span "OK" at bounding box center [436, 200] width 28 height 15
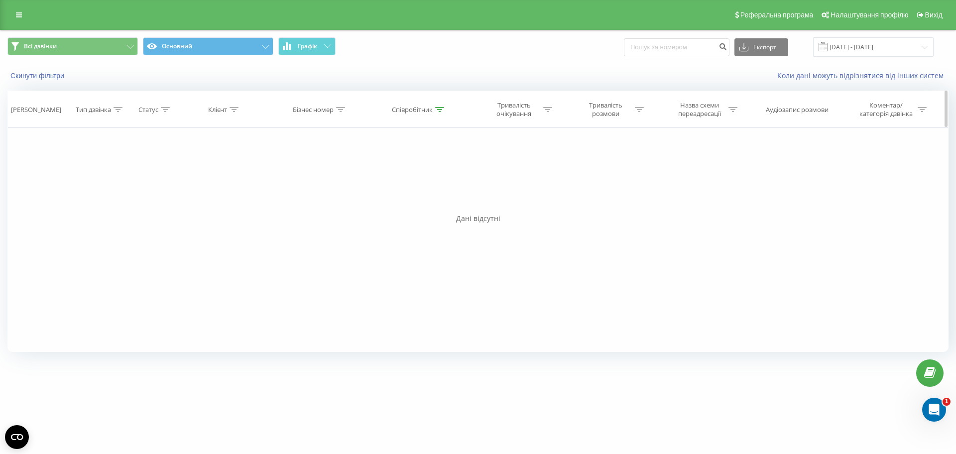
click at [439, 108] on icon at bounding box center [439, 109] width 9 height 5
click at [387, 185] on input "Марія Телеуця" at bounding box center [419, 180] width 88 height 17
click at [424, 183] on input "Телеуця" at bounding box center [419, 180] width 88 height 17
paste input "Марія"
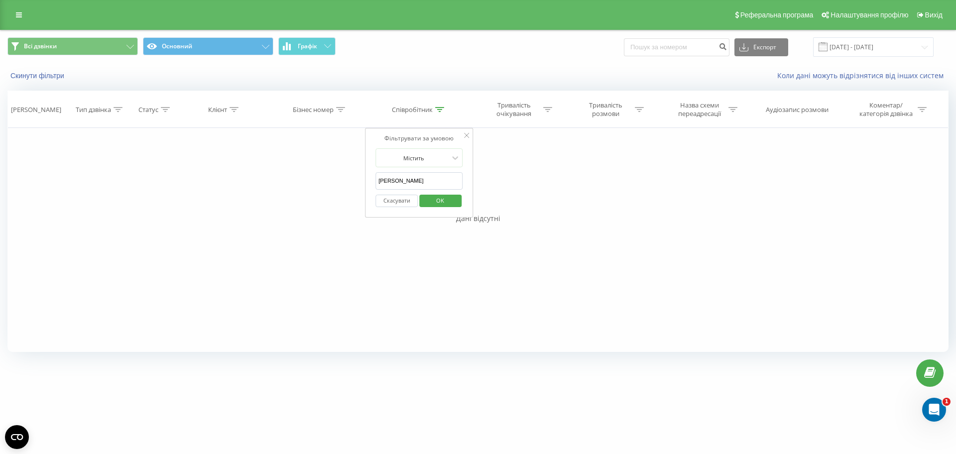
type input "Телеуця Марія"
click at [433, 203] on span "OK" at bounding box center [440, 200] width 28 height 15
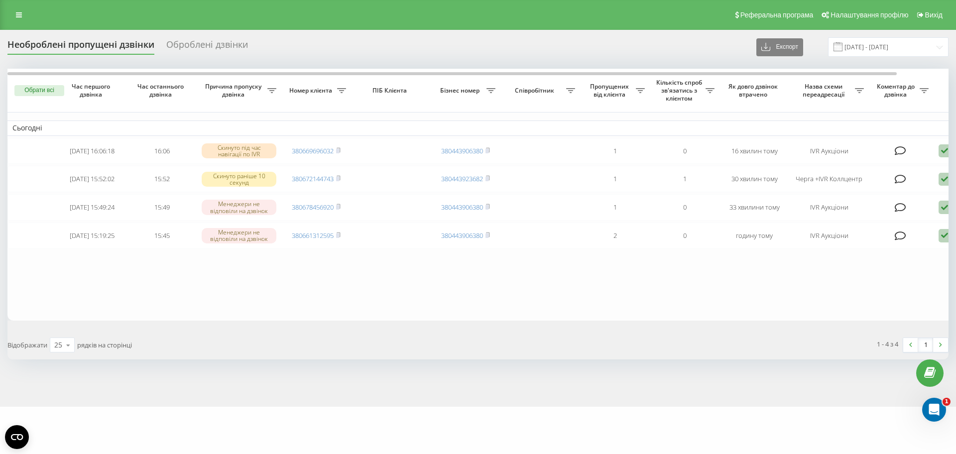
click at [453, 394] on div "Необроблені пропущені дзвінки Оброблені дзвінки Експорт .csv .xlsx [DATE] - [DA…" at bounding box center [478, 218] width 956 height 377
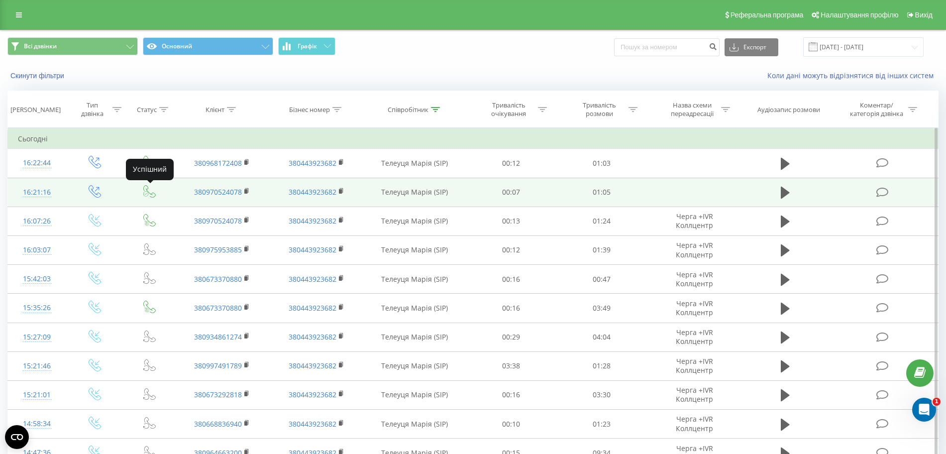
click at [146, 191] on icon at bounding box center [145, 193] width 5 height 5
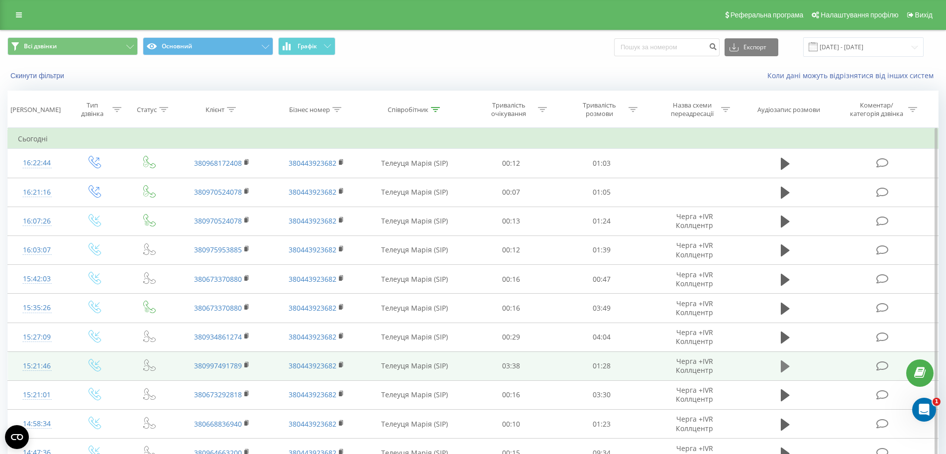
click at [788, 363] on icon at bounding box center [785, 366] width 9 height 14
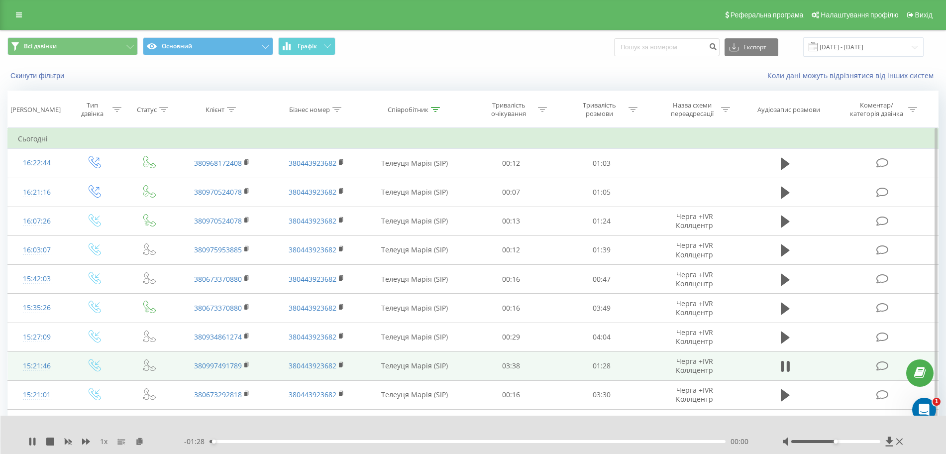
click at [85, 435] on div "1 x - 01:28 00:00 00:00" at bounding box center [473, 435] width 946 height 38
click at [88, 444] on icon at bounding box center [86, 442] width 8 height 6
click at [87, 440] on icon at bounding box center [86, 442] width 8 height 6
click at [877, 445] on div at bounding box center [844, 442] width 123 height 10
click at [877, 444] on div at bounding box center [844, 442] width 123 height 10
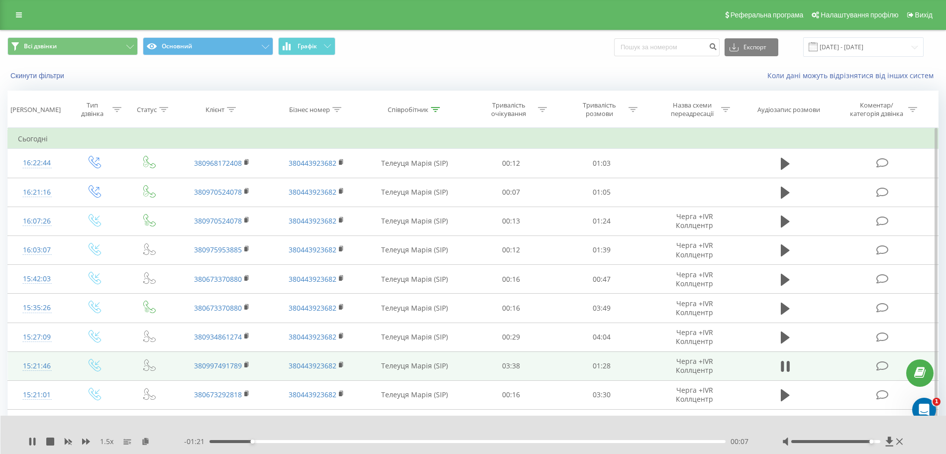
click at [876, 441] on div at bounding box center [836, 441] width 89 height 3
drag, startPoint x: 877, startPoint y: 443, endPoint x: 897, endPoint y: 447, distance: 19.9
click at [897, 447] on div "1.5 x - 01:20 00:08 00:08" at bounding box center [473, 435] width 946 height 38
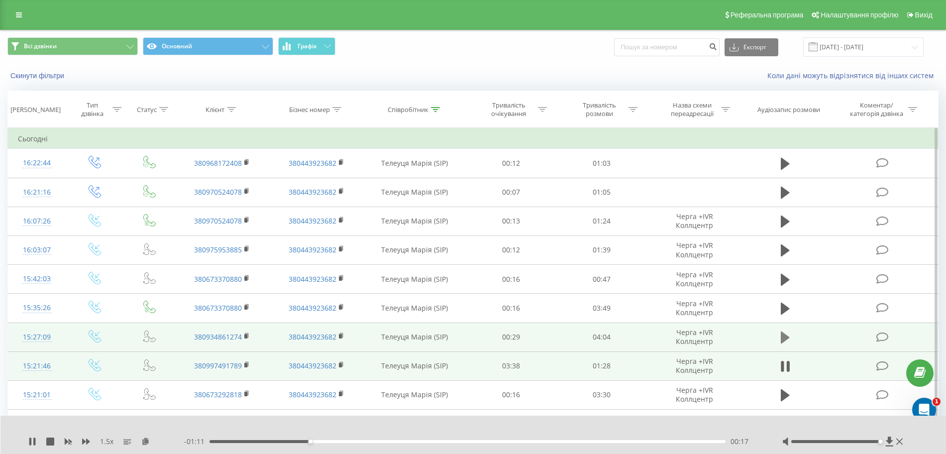
click at [784, 337] on icon at bounding box center [785, 338] width 9 height 12
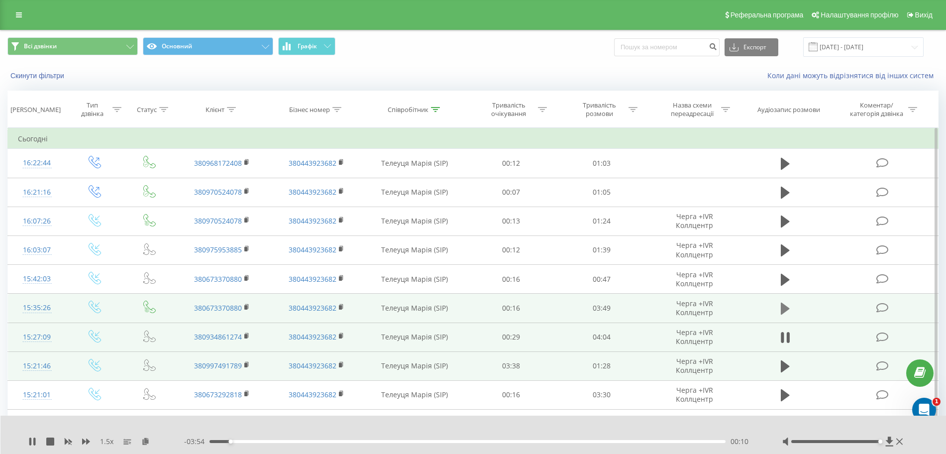
click at [785, 308] on icon at bounding box center [785, 309] width 9 height 12
click at [634, 109] on icon at bounding box center [633, 109] width 9 height 5
click at [679, 136] on td "Сьогодні" at bounding box center [473, 139] width 931 height 20
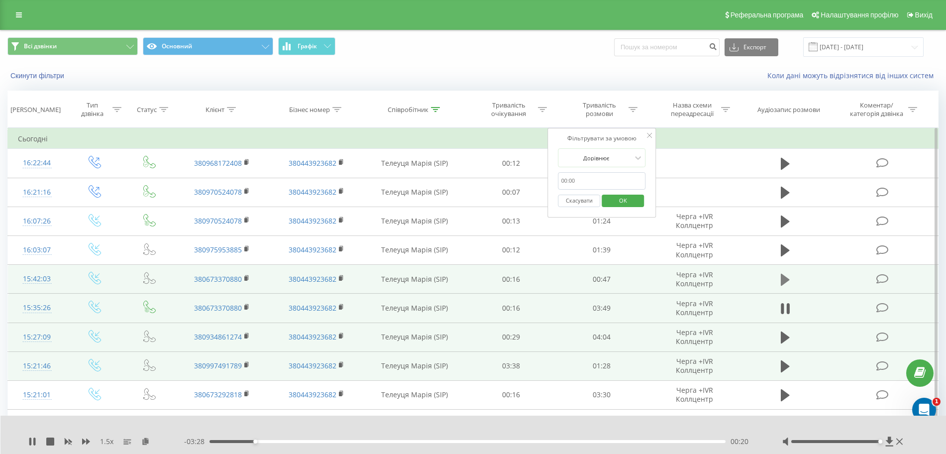
click at [782, 280] on icon at bounding box center [785, 279] width 9 height 12
click at [634, 197] on span "OK" at bounding box center [623, 200] width 28 height 15
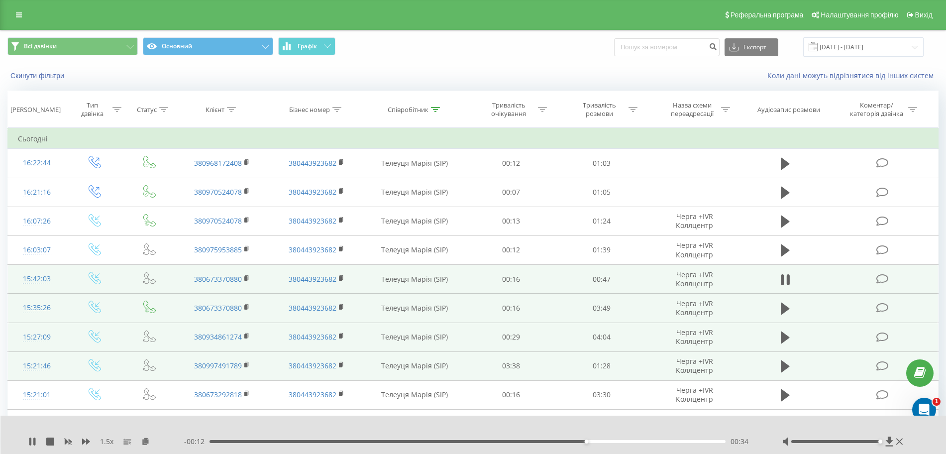
click at [354, 444] on div "- 00:12 00:34 00:34" at bounding box center [470, 442] width 573 height 10
click at [355, 439] on div "- 00:12 00:35 00:35" at bounding box center [470, 442] width 573 height 10
click at [357, 442] on div "00:13" at bounding box center [468, 441] width 516 height 3
click at [147, 444] on icon at bounding box center [145, 441] width 8 height 7
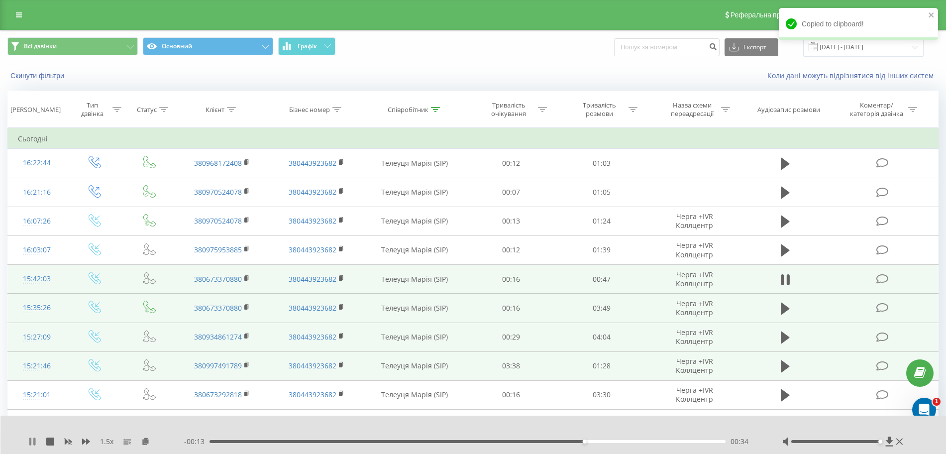
click at [31, 440] on icon at bounding box center [30, 442] width 2 height 8
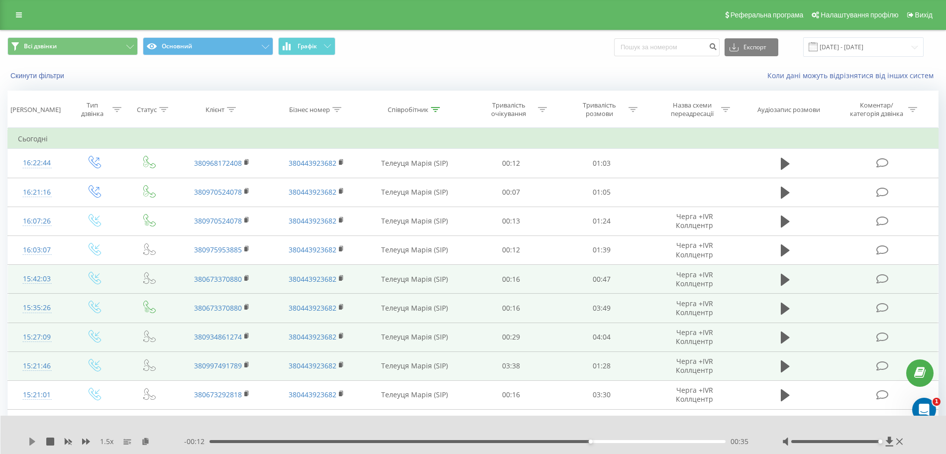
click at [32, 443] on icon at bounding box center [32, 442] width 6 height 8
click at [31, 438] on icon at bounding box center [32, 442] width 8 height 8
click at [245, 279] on rect at bounding box center [245, 278] width 3 height 4
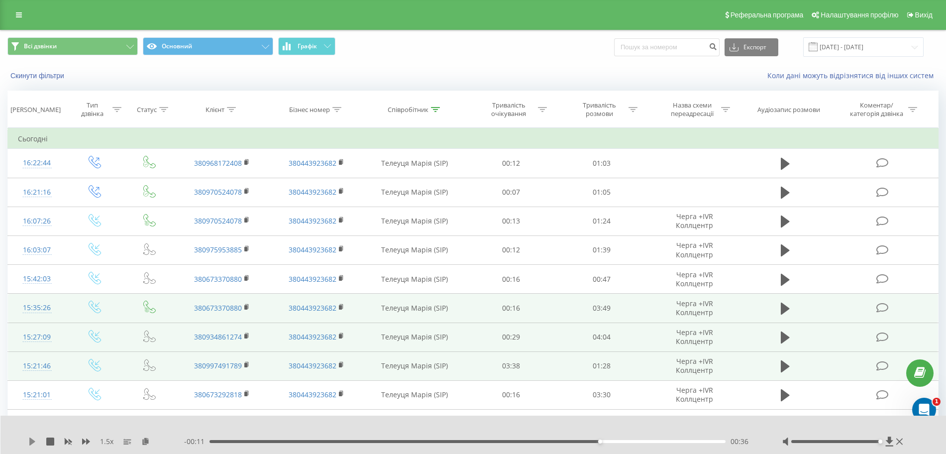
click at [33, 440] on icon at bounding box center [32, 442] width 6 height 8
